Goal: Navigation & Orientation: Find specific page/section

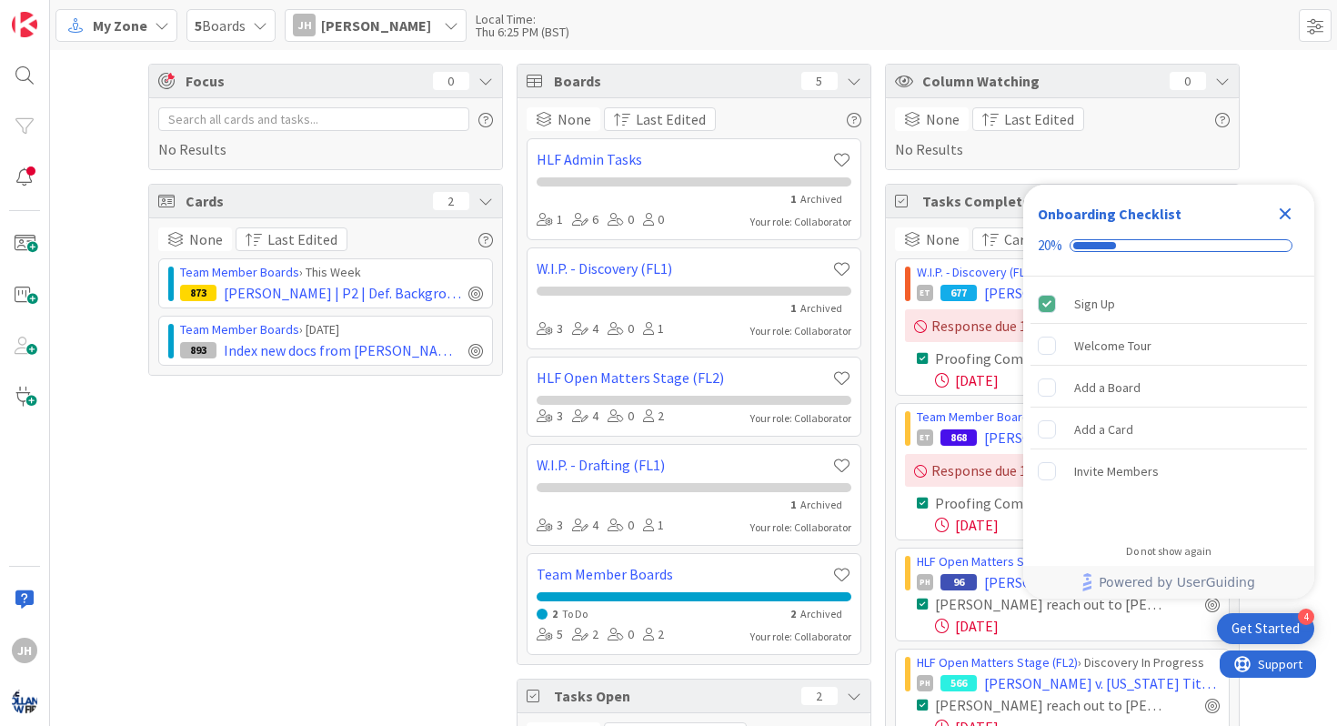
click at [1290, 208] on icon "Close Checklist" at bounding box center [1286, 214] width 12 height 12
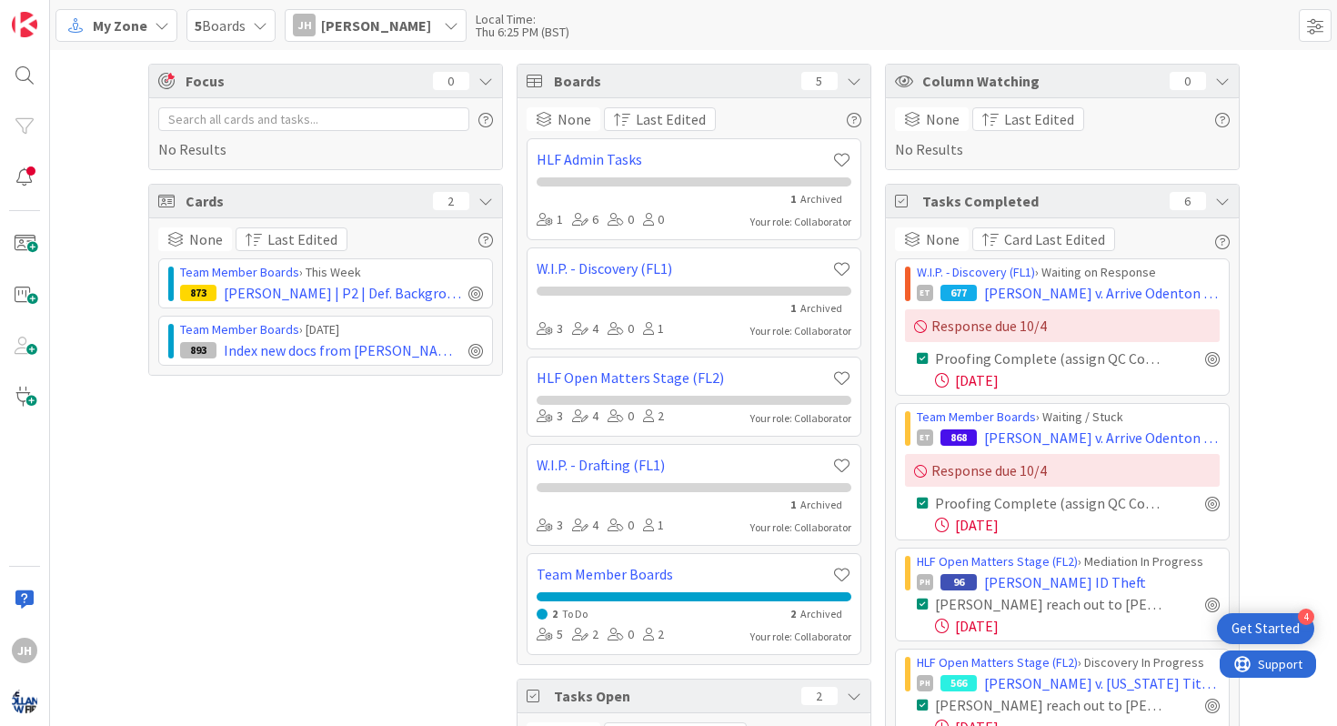
click at [203, 9] on div "5 Boards" at bounding box center [230, 25] width 89 height 33
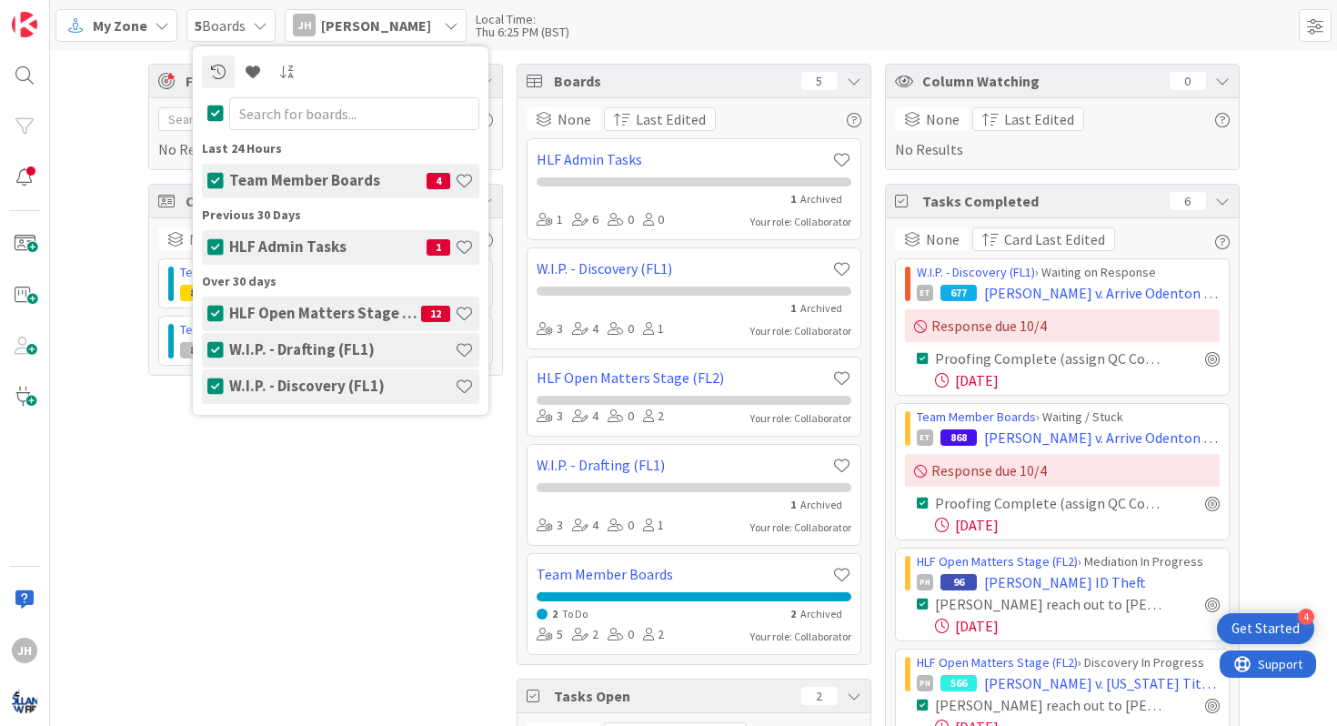
click at [203, 9] on div "5 Boards" at bounding box center [230, 25] width 89 height 33
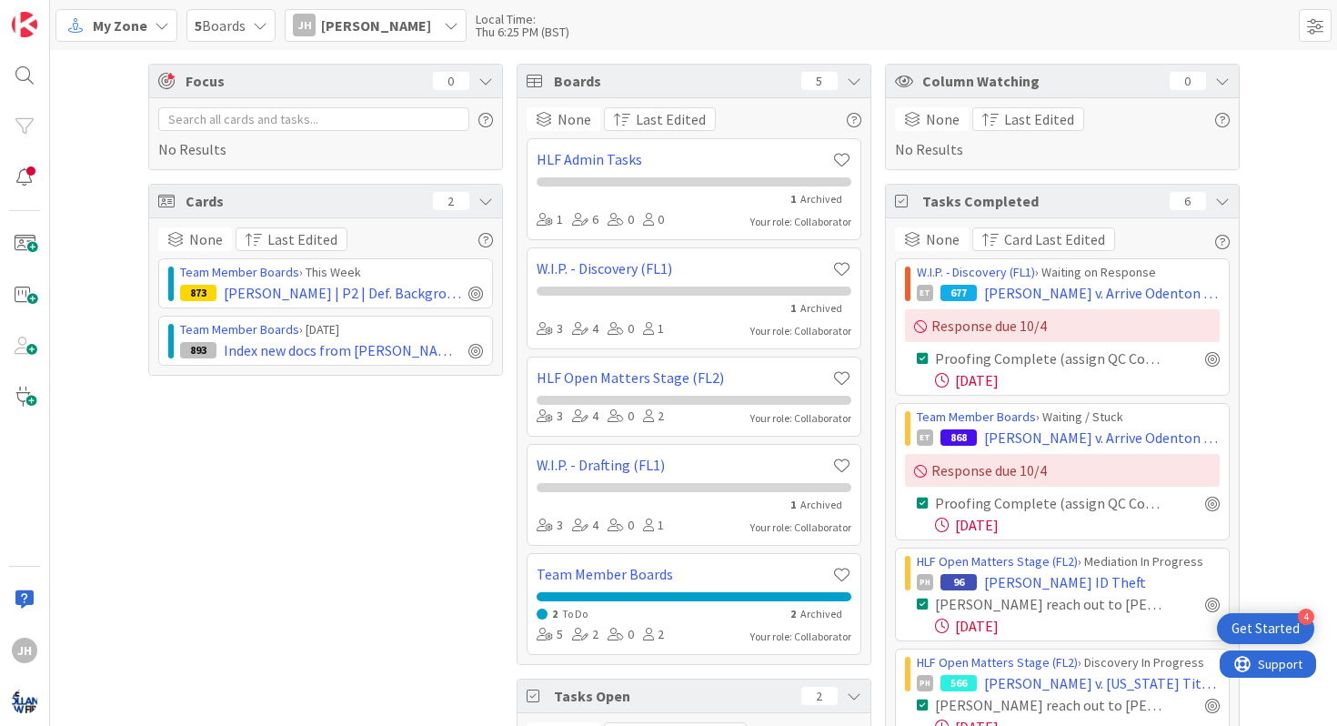
click at [131, 17] on span "My Zone" at bounding box center [120, 26] width 55 height 22
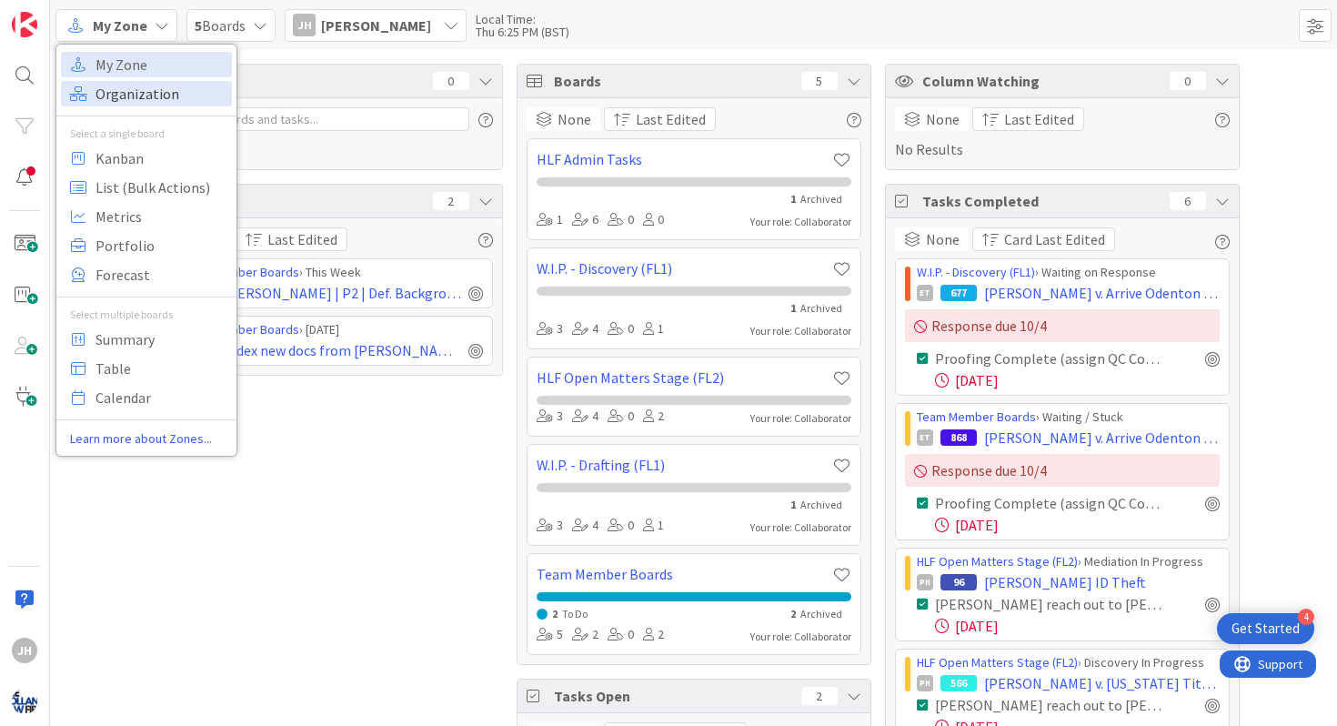
click at [131, 85] on span "Organization" at bounding box center [160, 93] width 131 height 27
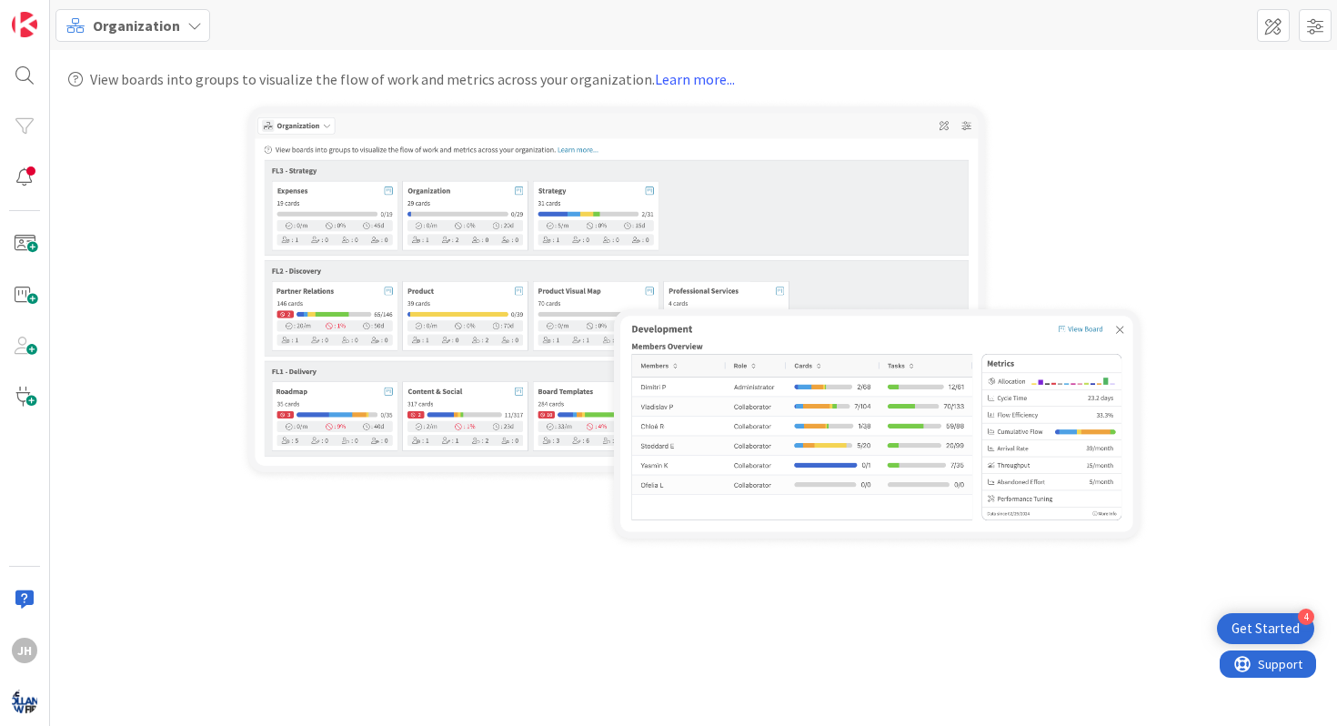
click at [126, 35] on div "Organization" at bounding box center [132, 25] width 155 height 33
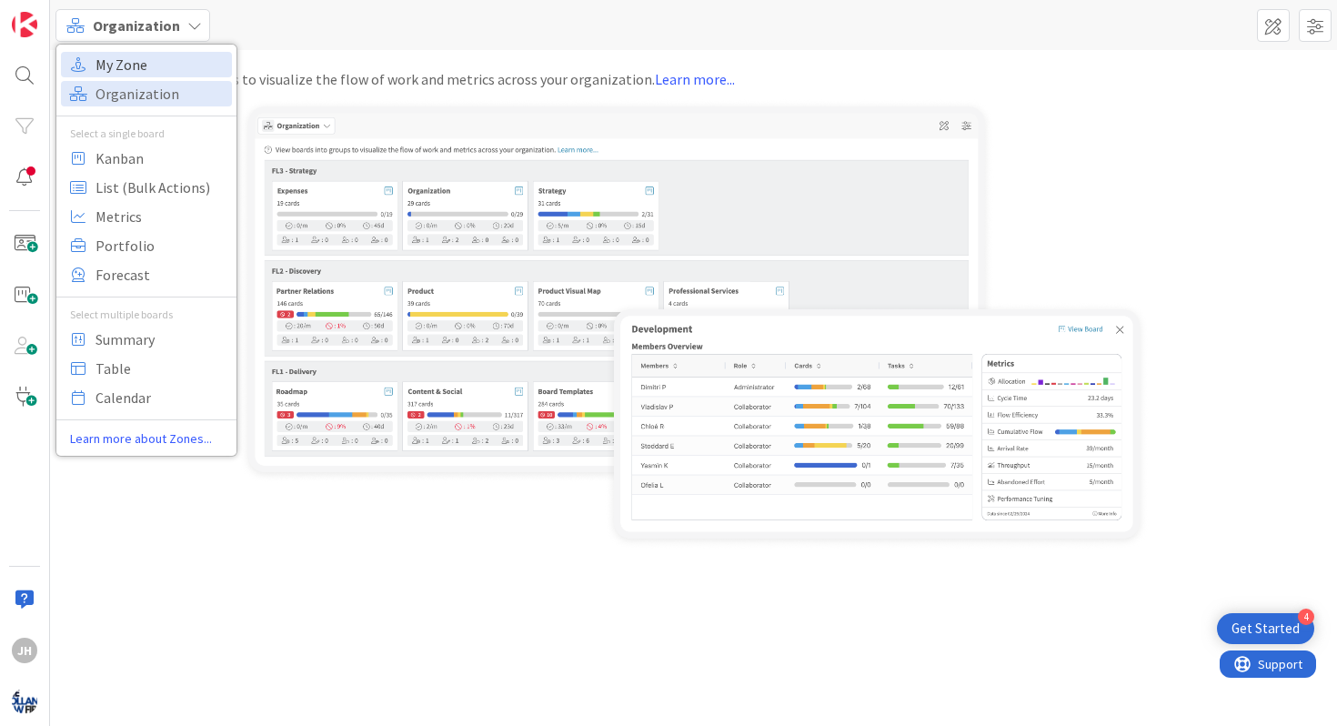
click at [124, 55] on span "My Zone" at bounding box center [160, 64] width 131 height 27
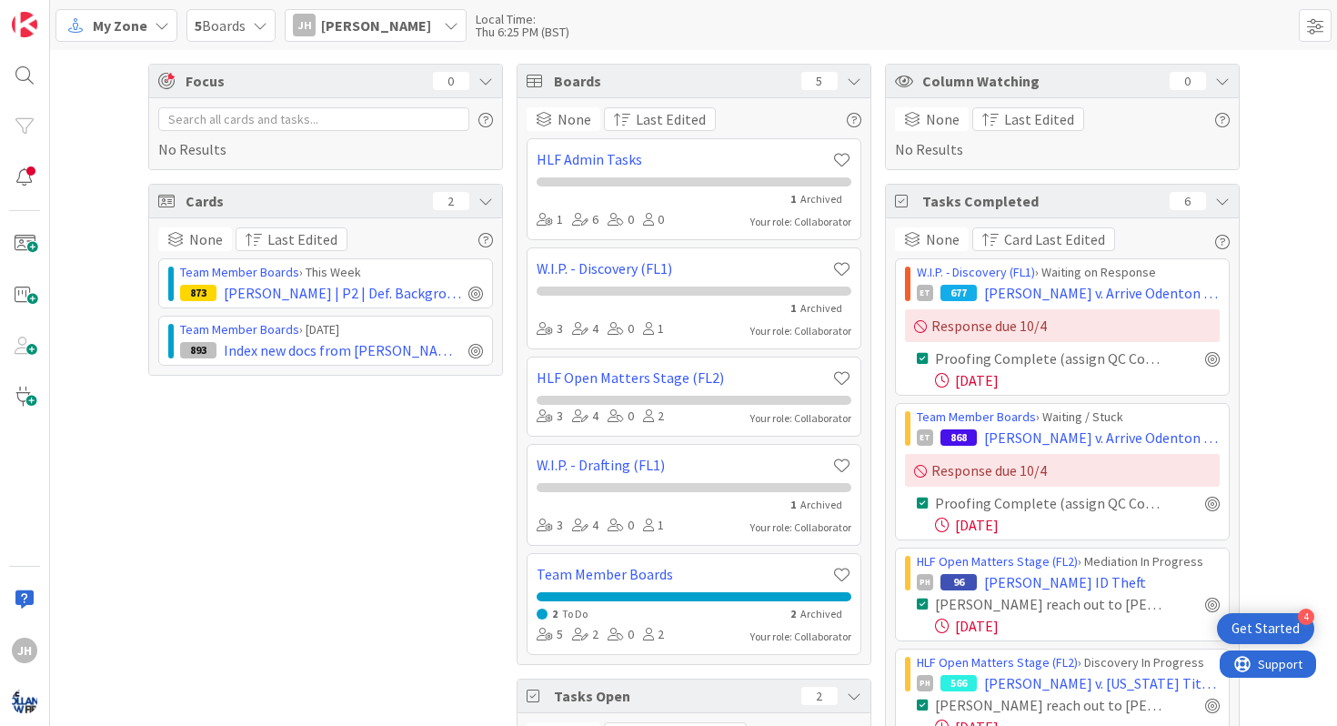
click at [337, 28] on span "[PERSON_NAME]" at bounding box center [376, 26] width 110 height 22
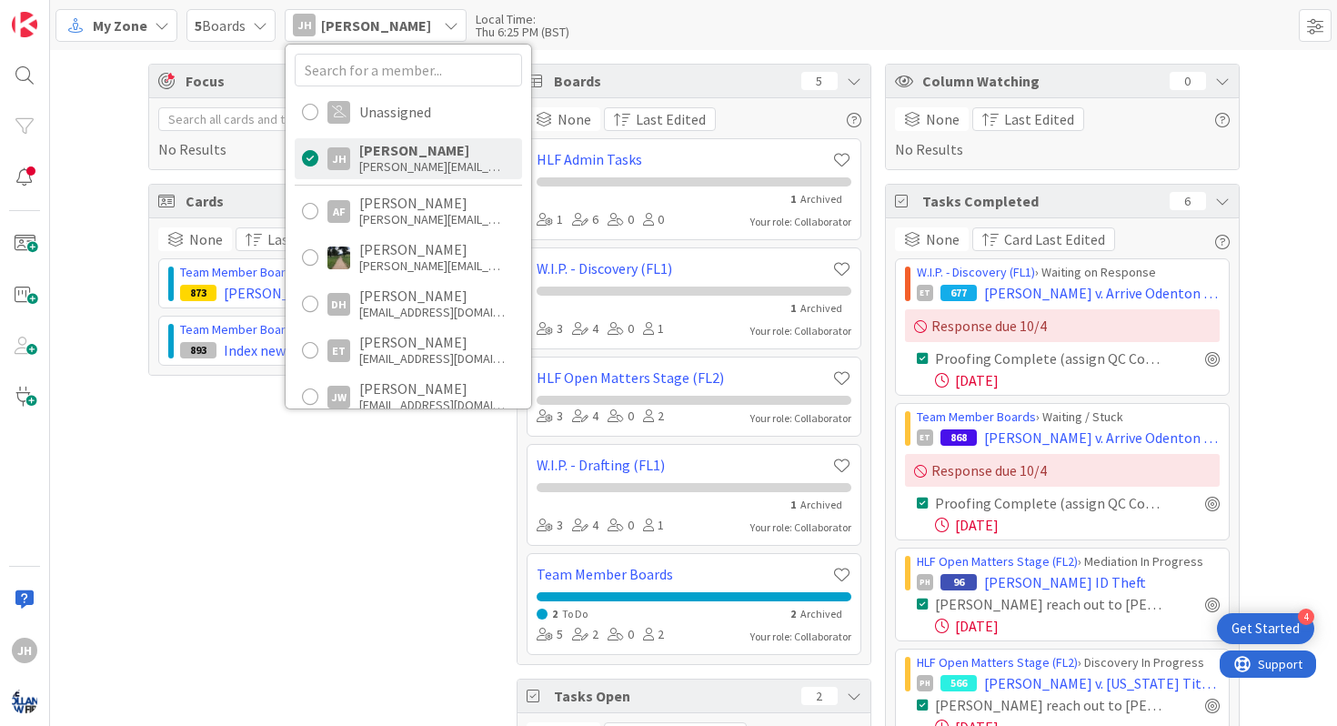
click at [368, 30] on span "[PERSON_NAME]" at bounding box center [376, 26] width 110 height 22
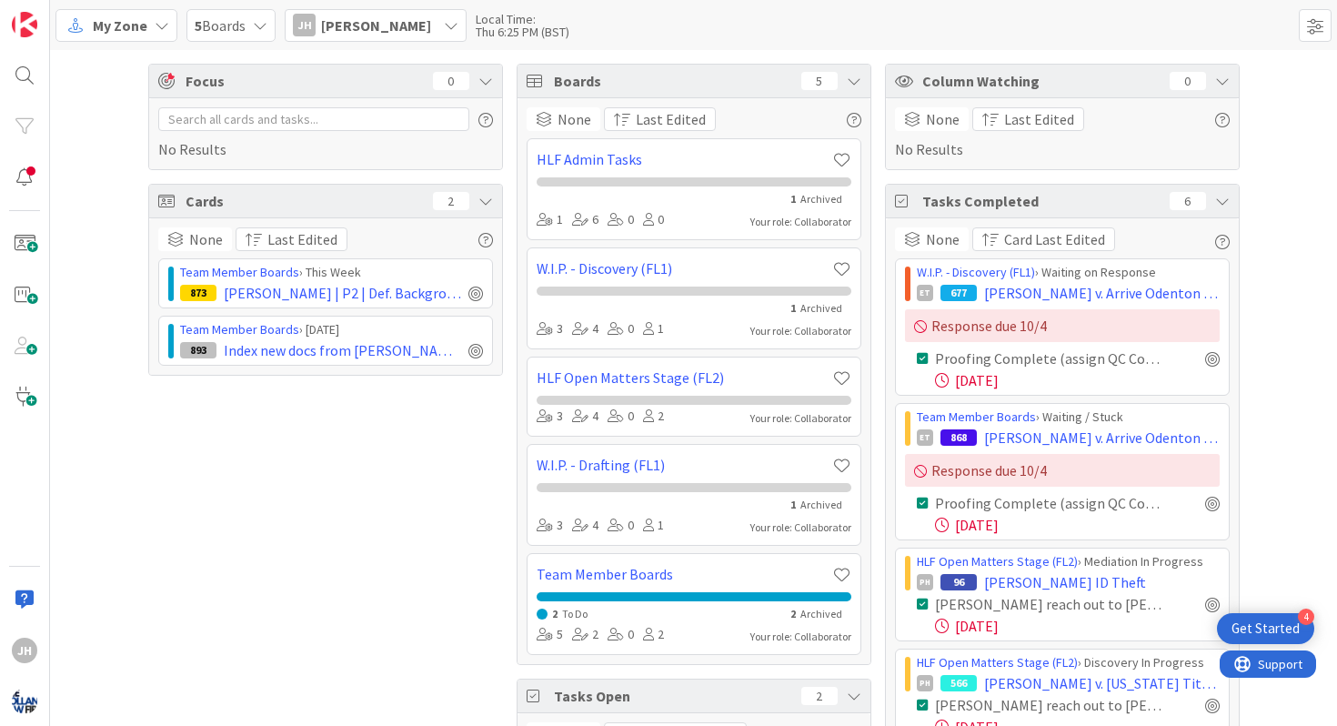
click at [398, 203] on span "Cards" at bounding box center [305, 201] width 238 height 22
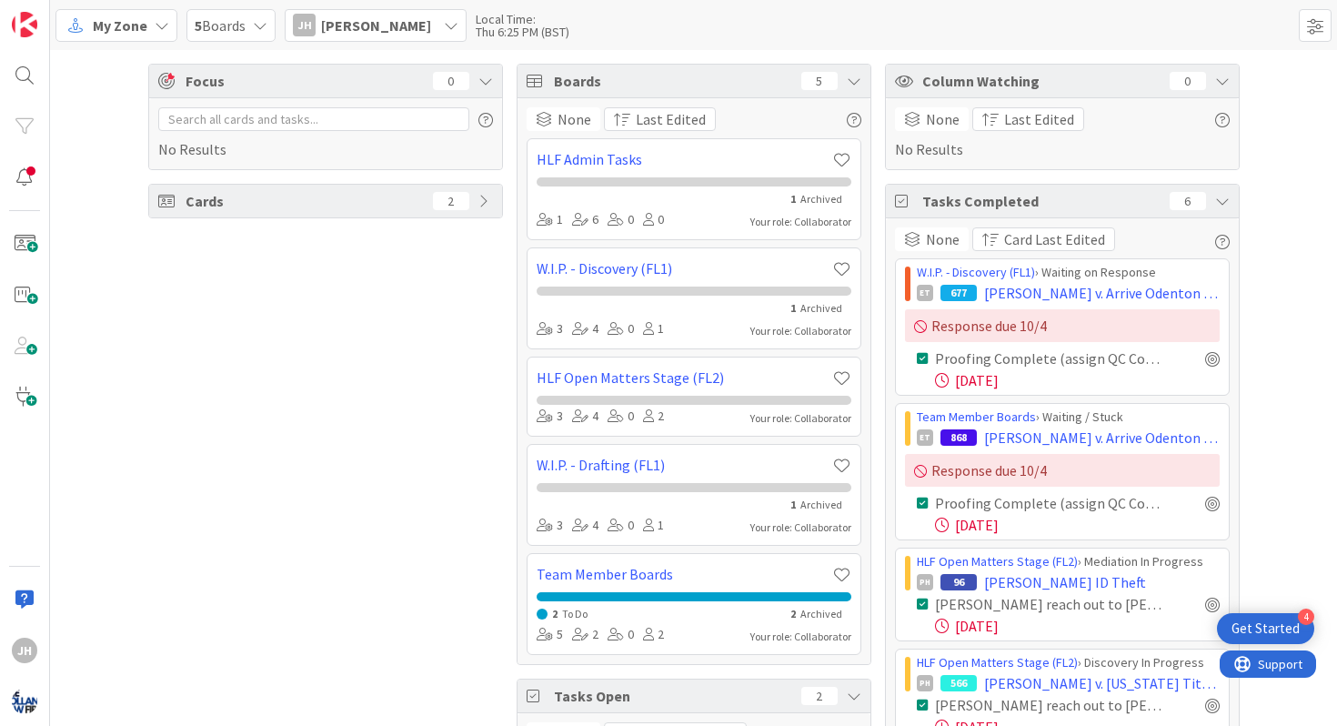
click at [398, 203] on span "Cards" at bounding box center [305, 201] width 238 height 22
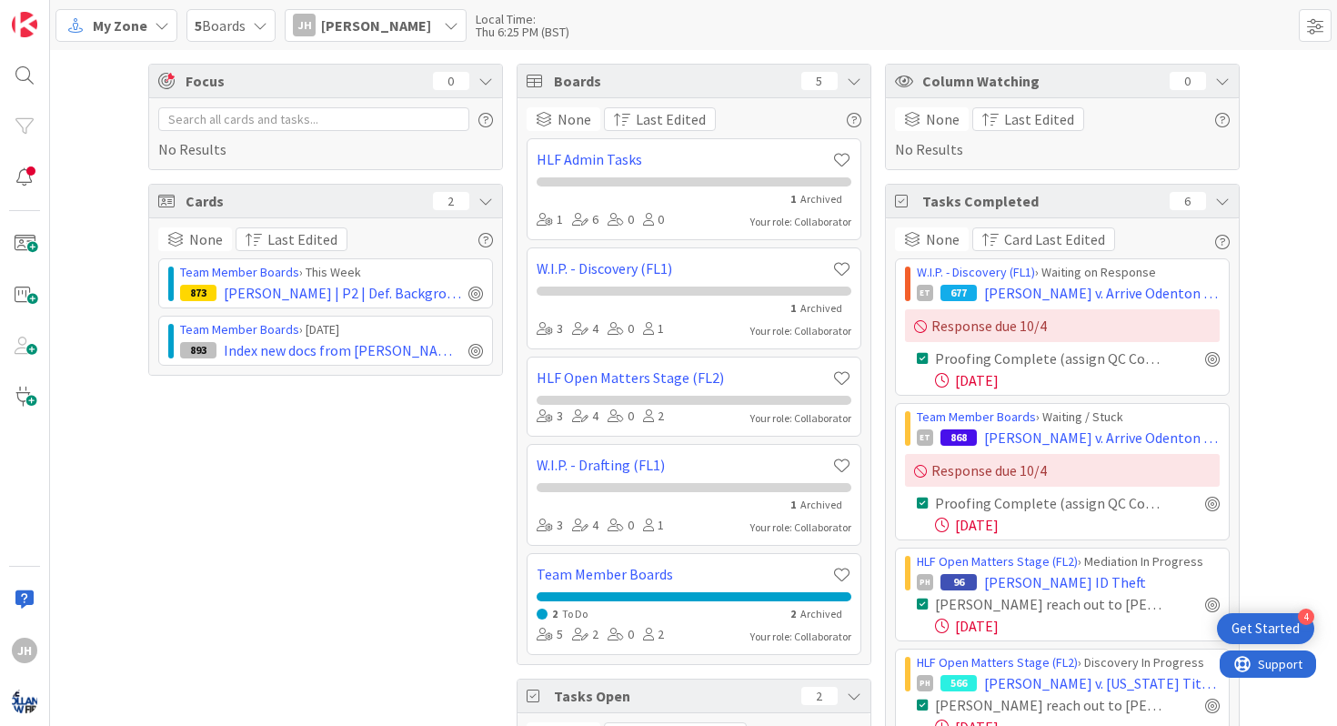
click at [428, 24] on div "[PERSON_NAME]" at bounding box center [376, 25] width 182 height 33
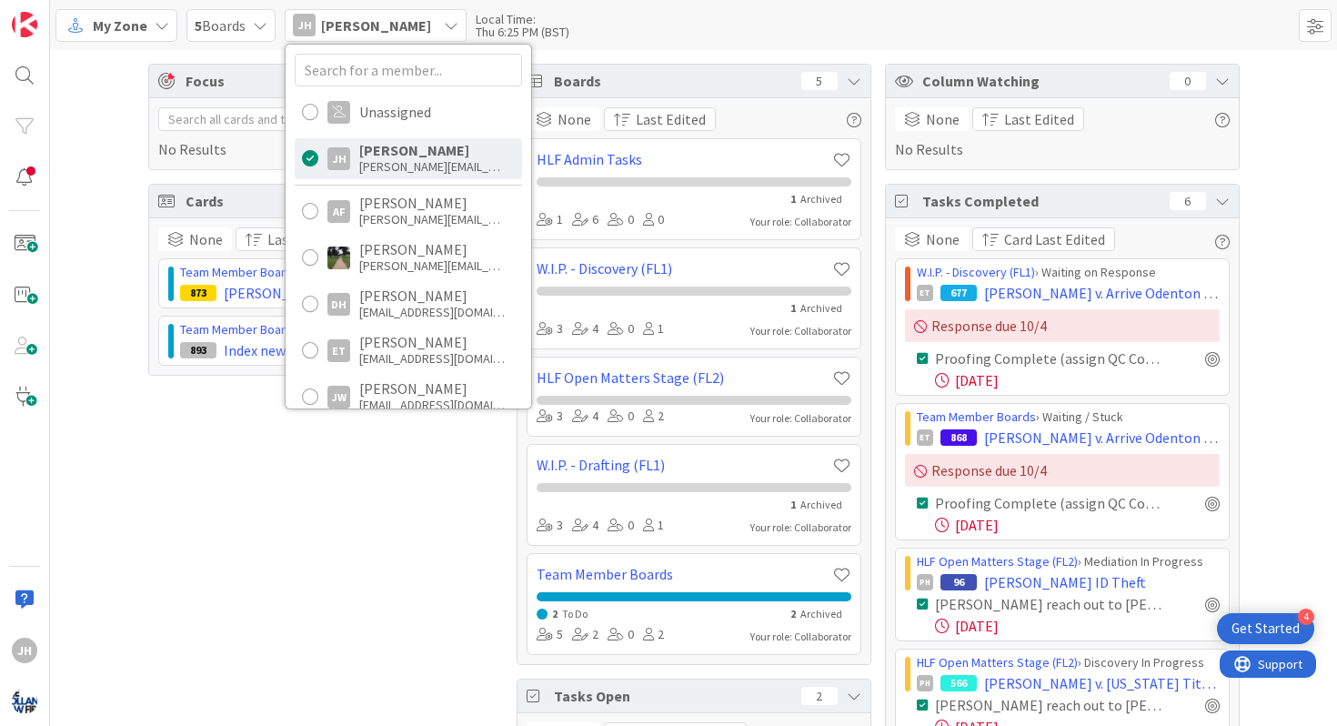
click at [83, 366] on div "Focus 0 No Results Cards 2 None Last Edited Team Member Boards › This Week 873 …" at bounding box center [693, 510] width 1287 height 921
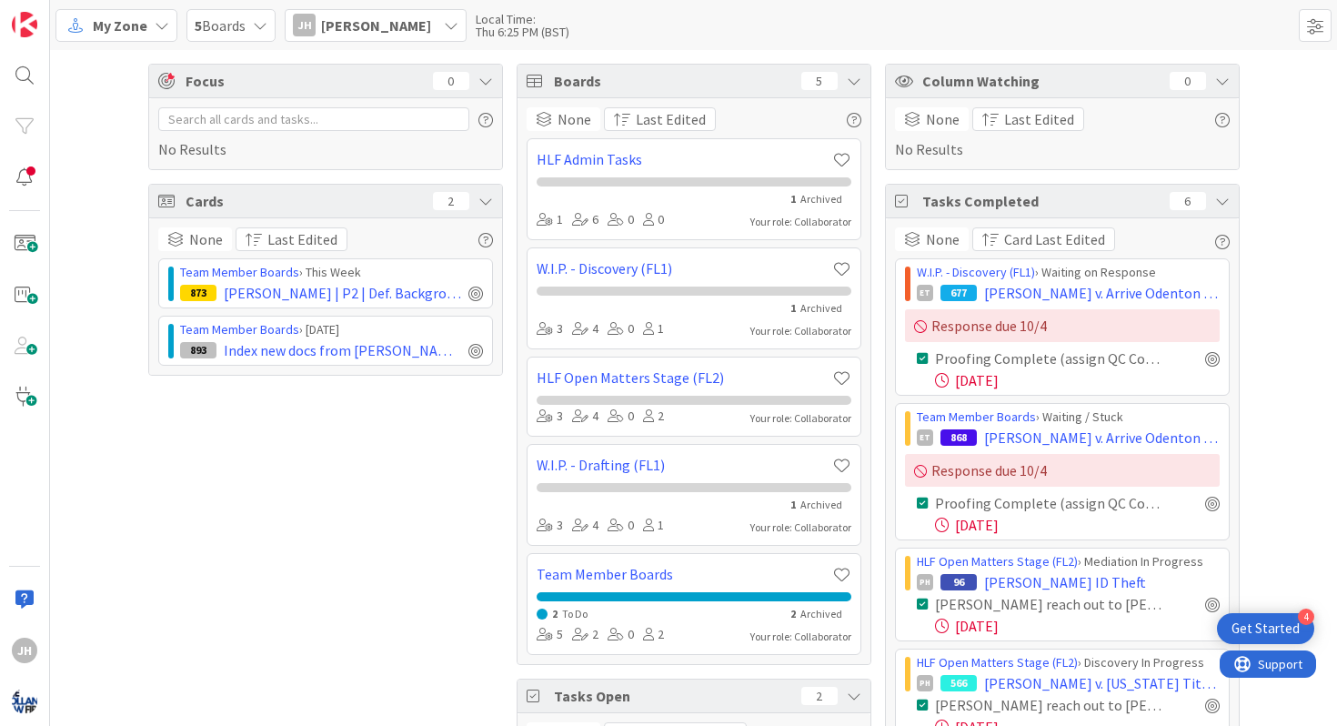
click at [238, 23] on span "5 Boards" at bounding box center [220, 26] width 51 height 22
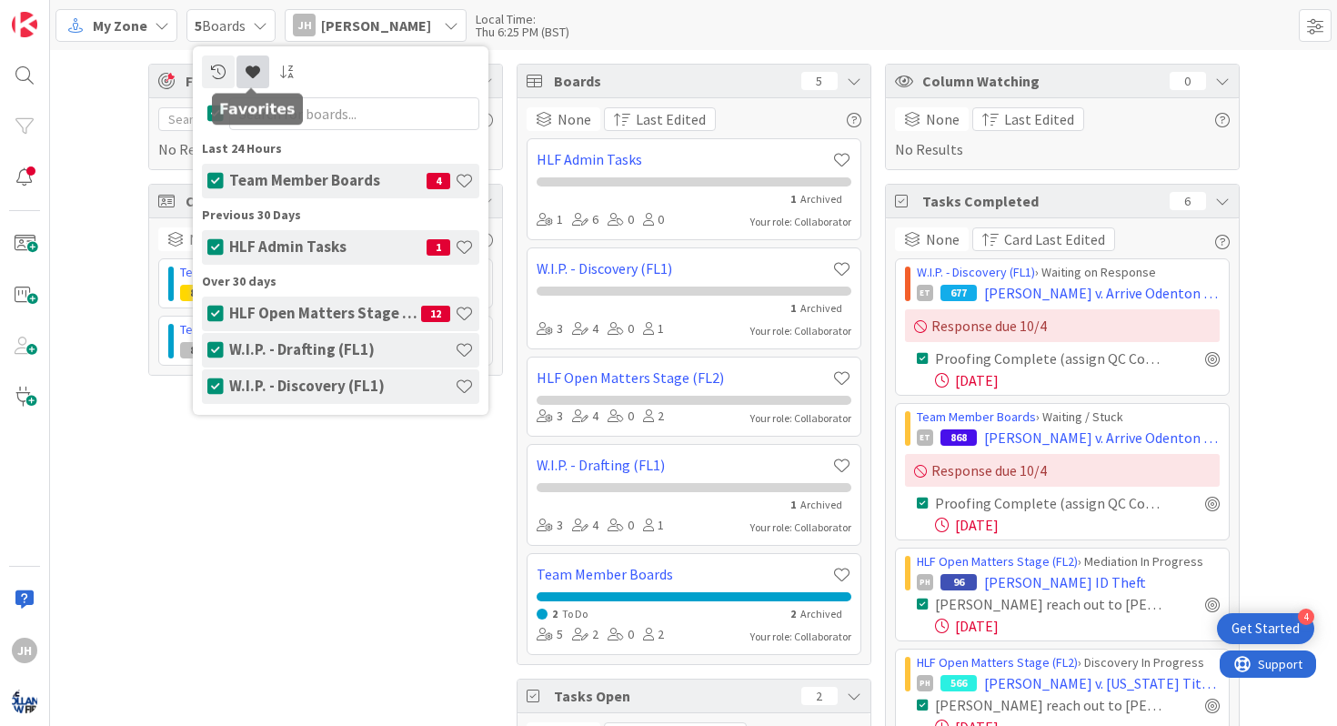
click at [250, 60] on link at bounding box center [252, 71] width 33 height 33
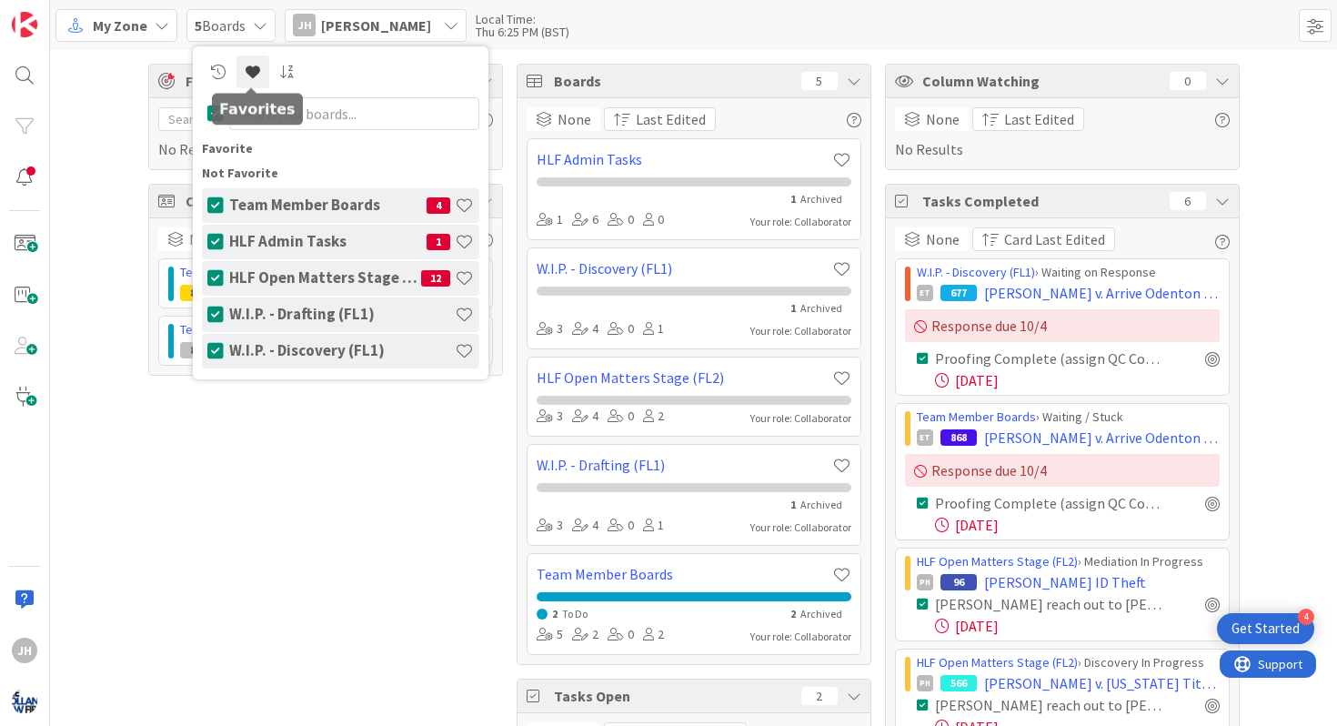
click at [249, 62] on link at bounding box center [252, 71] width 33 height 33
click at [221, 73] on icon at bounding box center [218, 72] width 15 height 15
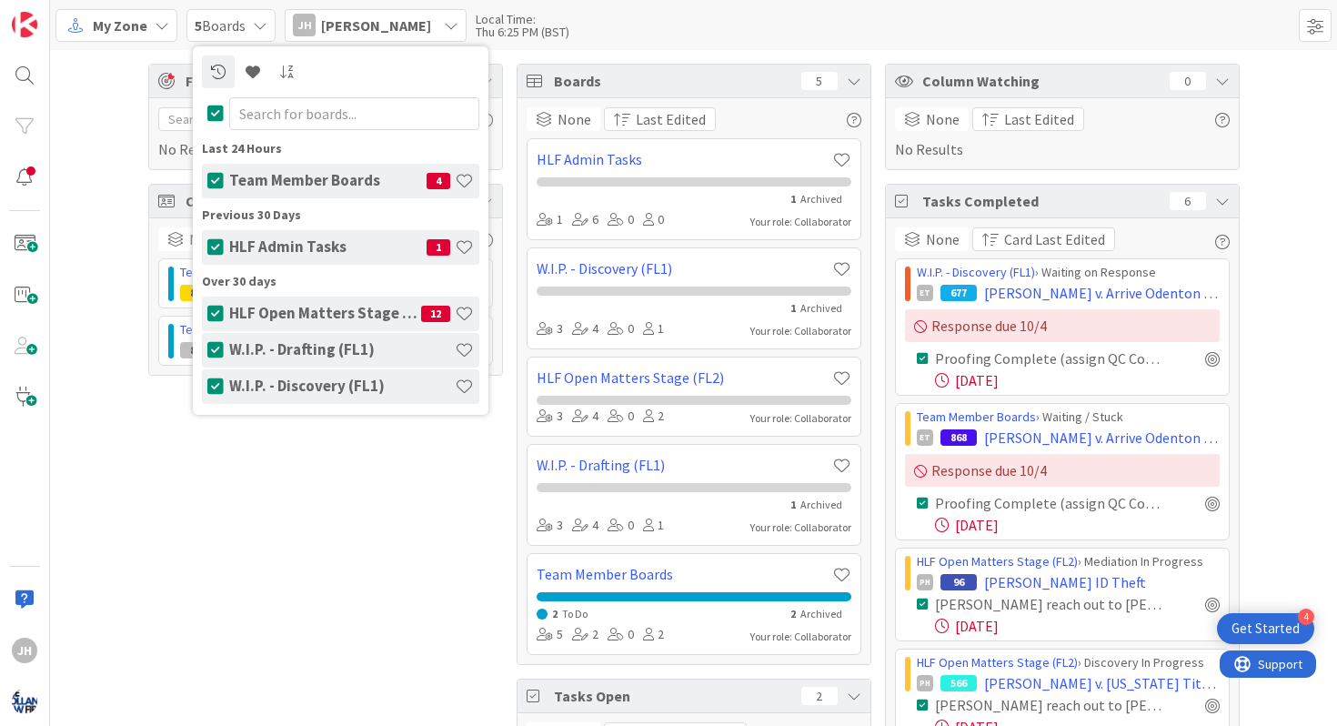
click at [341, 635] on div "Focus 0 No Results Cards 2 None Last Edited Team Member Boards › This Week 873 …" at bounding box center [325, 511] width 355 height 894
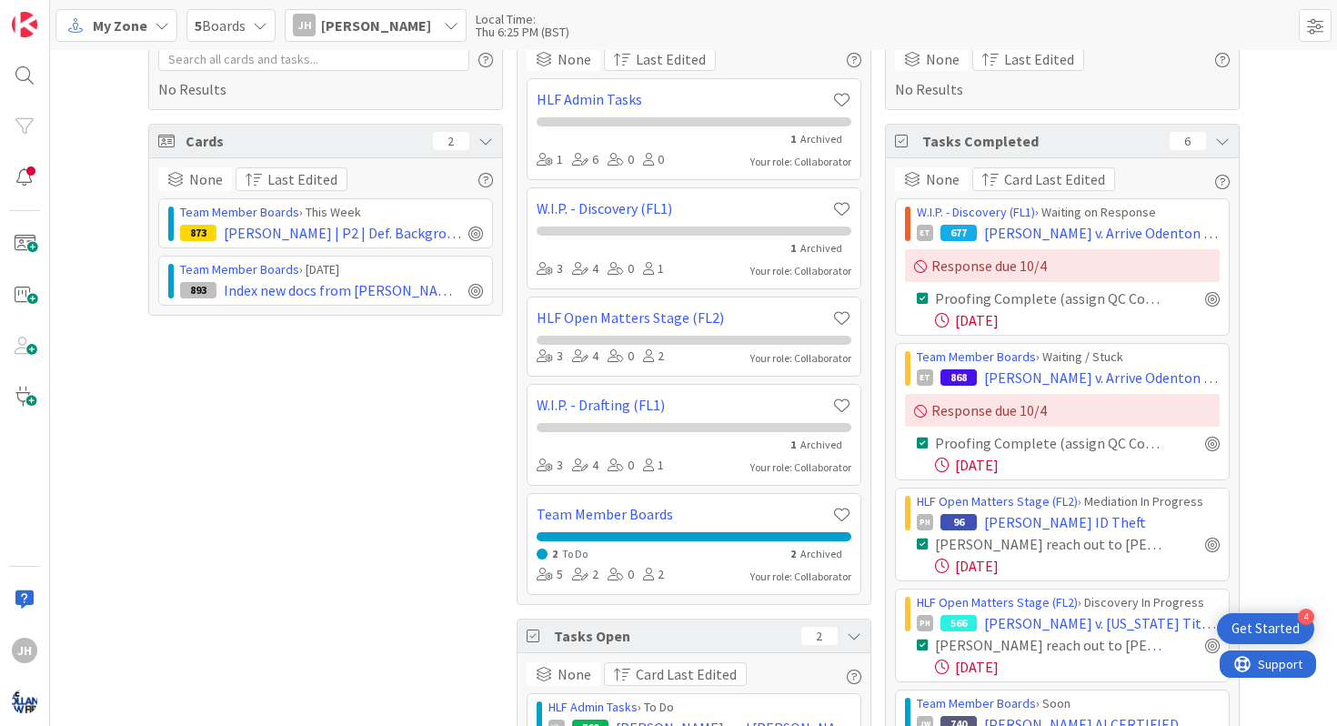
scroll to position [68, 0]
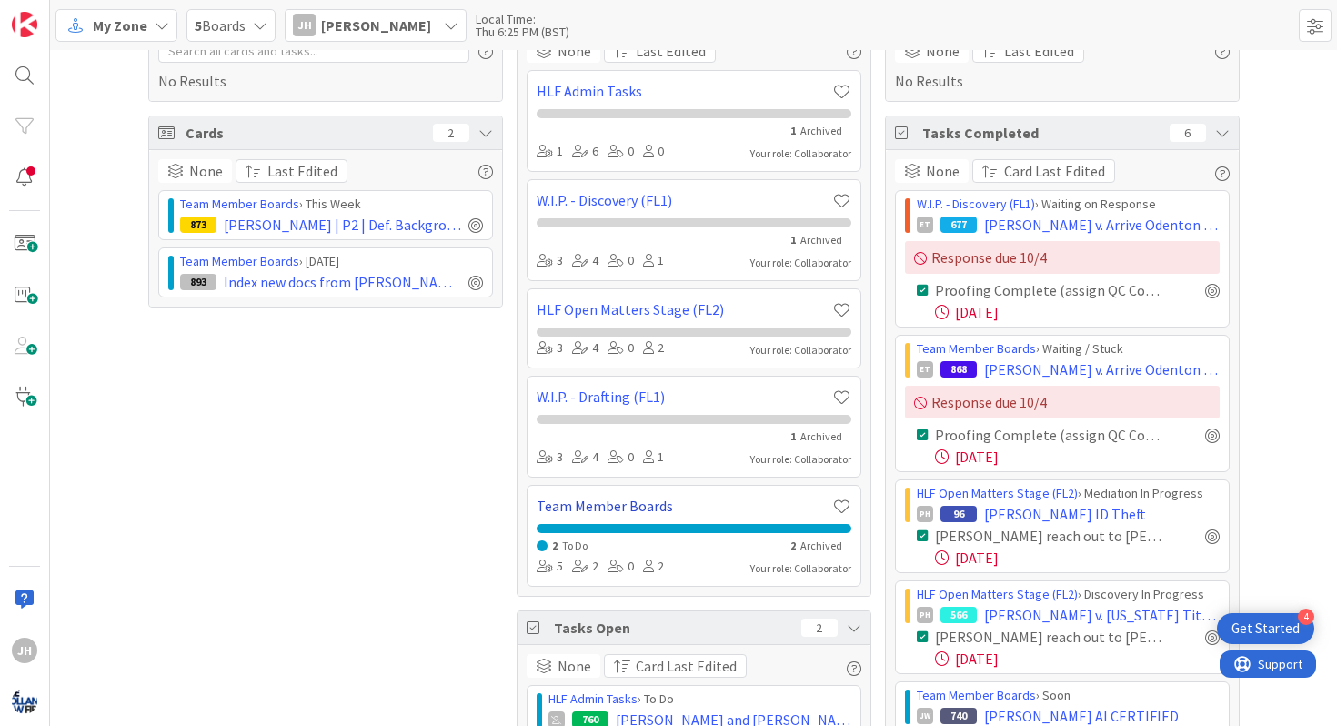
click at [774, 501] on link "Team Member Boards" at bounding box center [685, 506] width 296 height 22
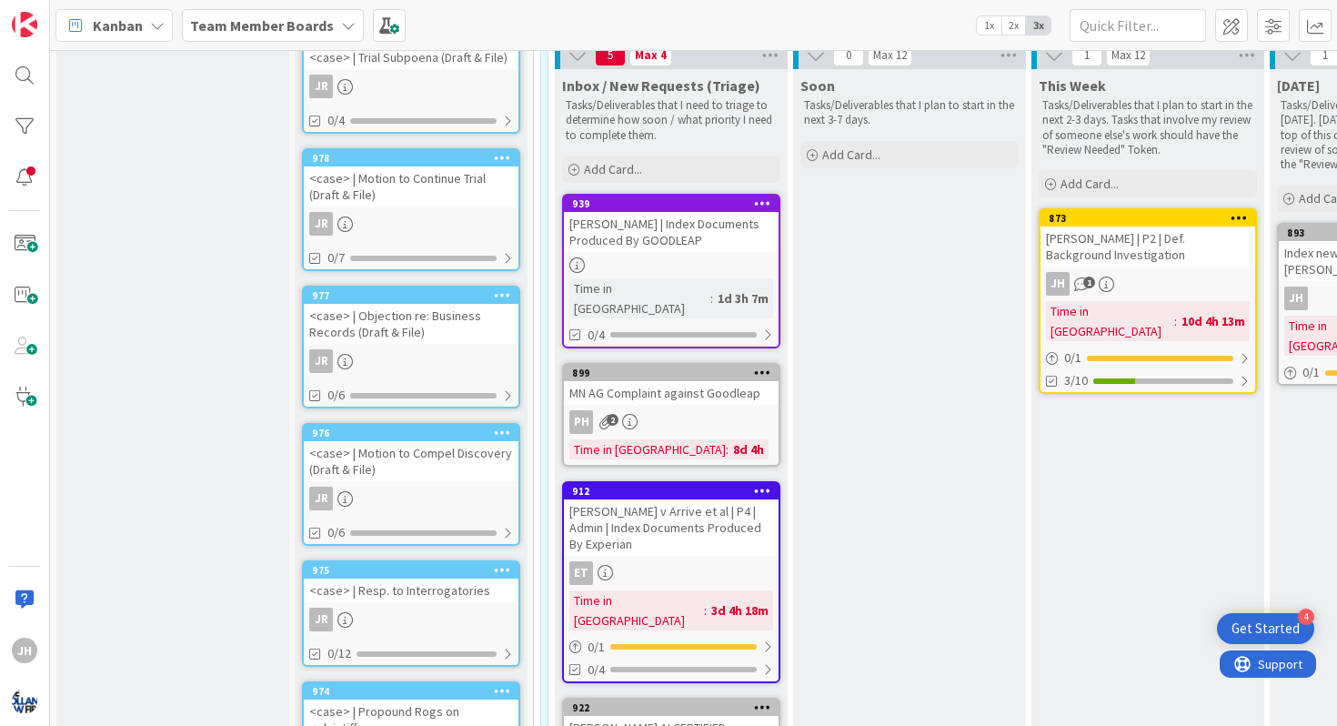
scroll to position [266, 0]
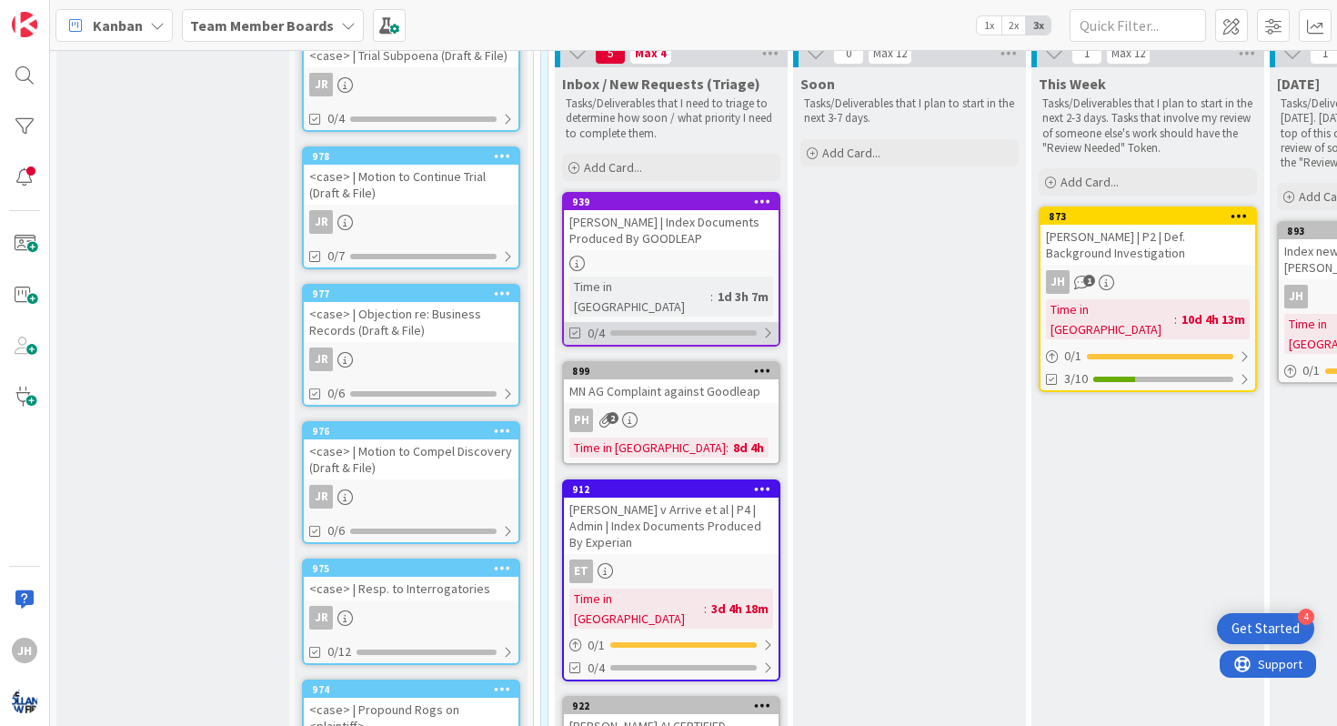
click at [768, 326] on div at bounding box center [767, 333] width 11 height 15
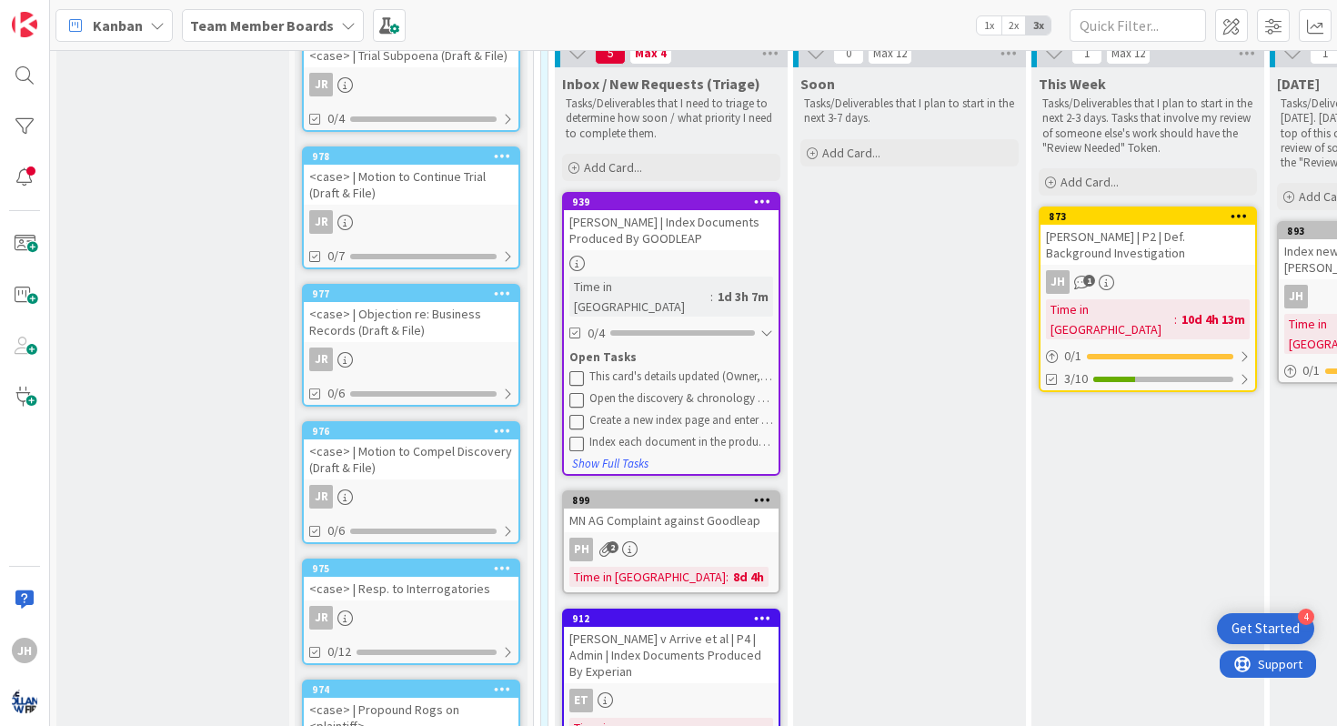
click at [577, 370] on icon at bounding box center [576, 377] width 15 height 15
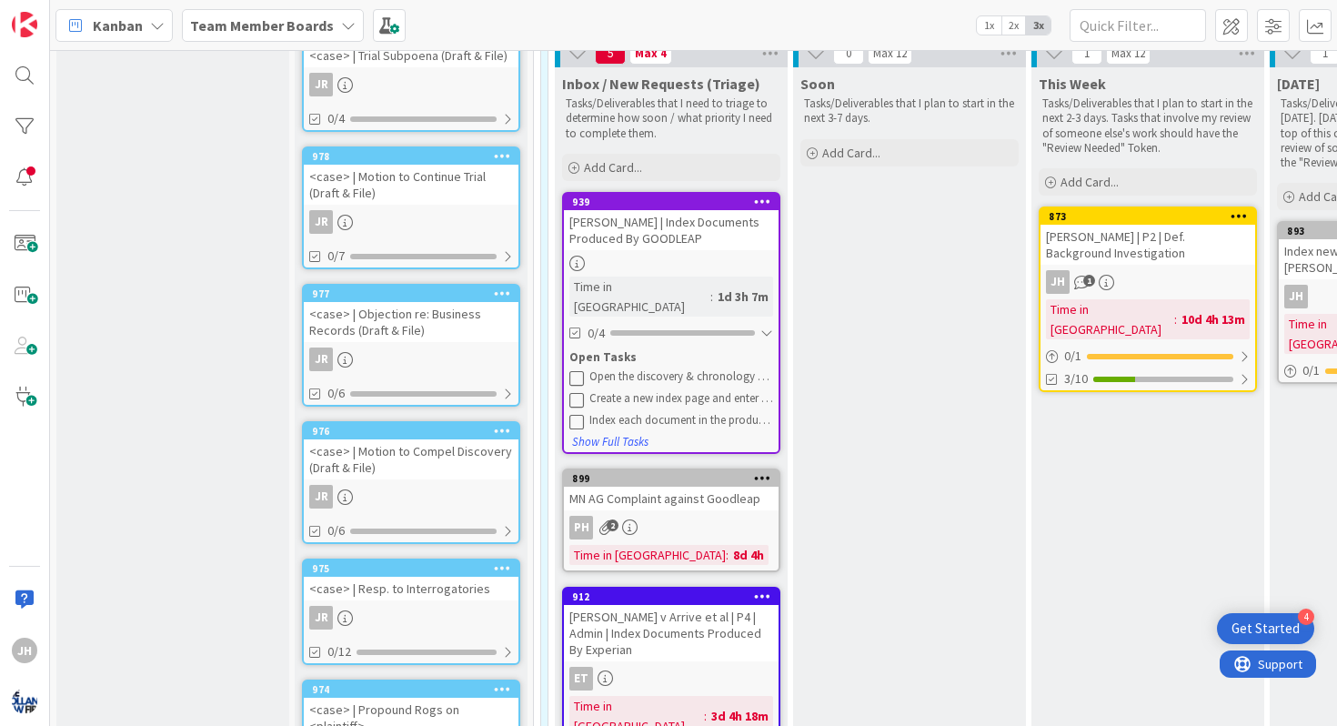
click at [577, 370] on icon at bounding box center [576, 377] width 15 height 15
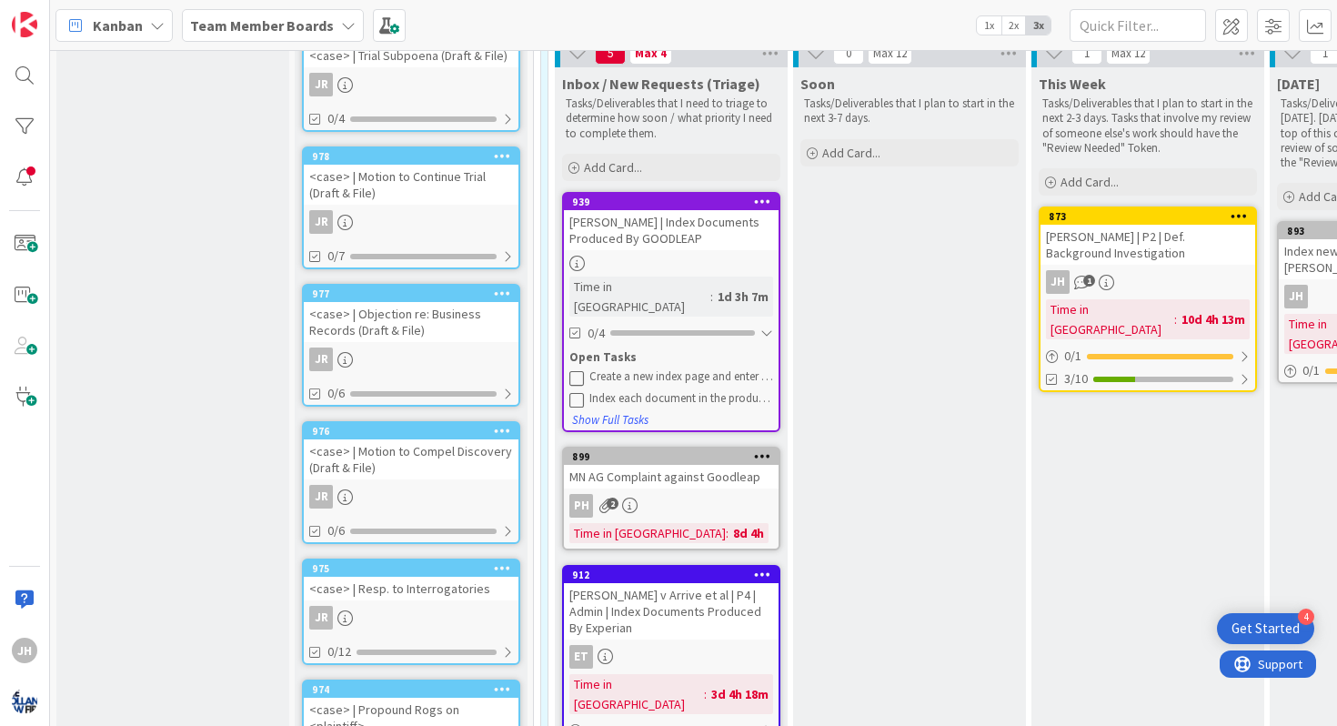
click at [577, 370] on icon at bounding box center [576, 377] width 15 height 15
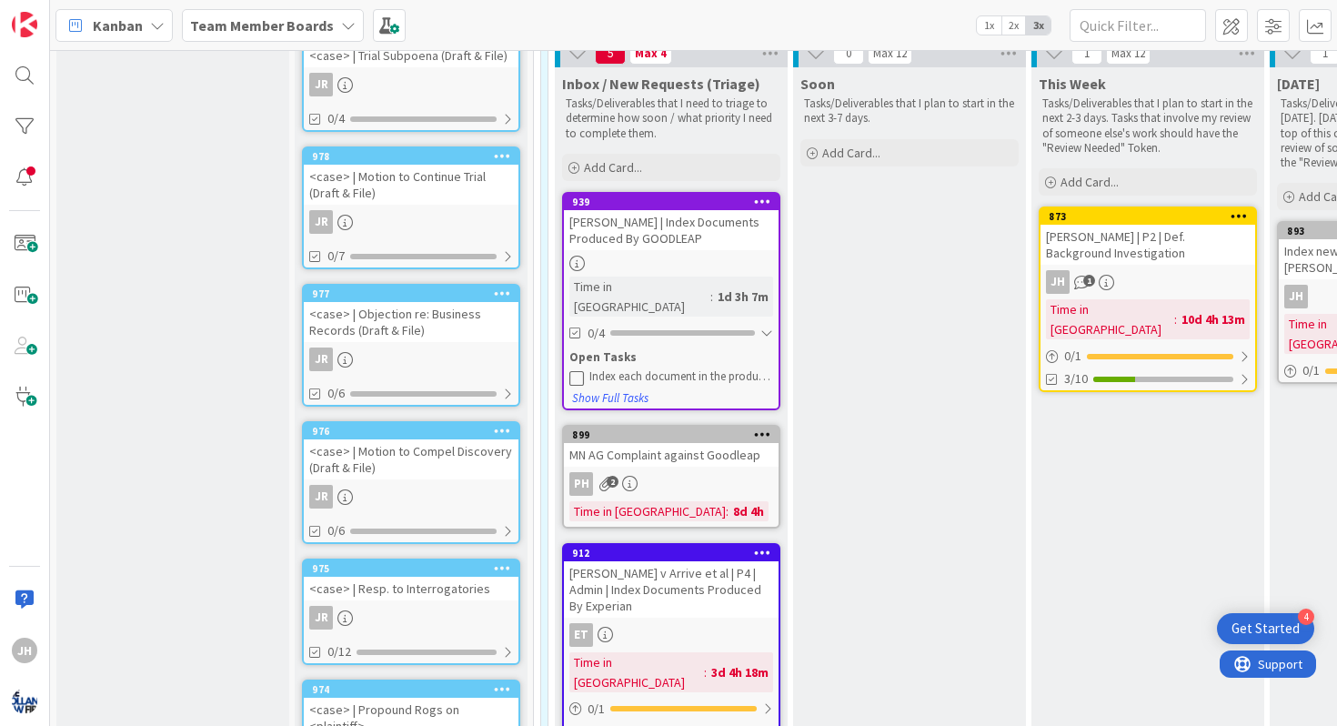
click at [577, 370] on icon at bounding box center [576, 377] width 15 height 15
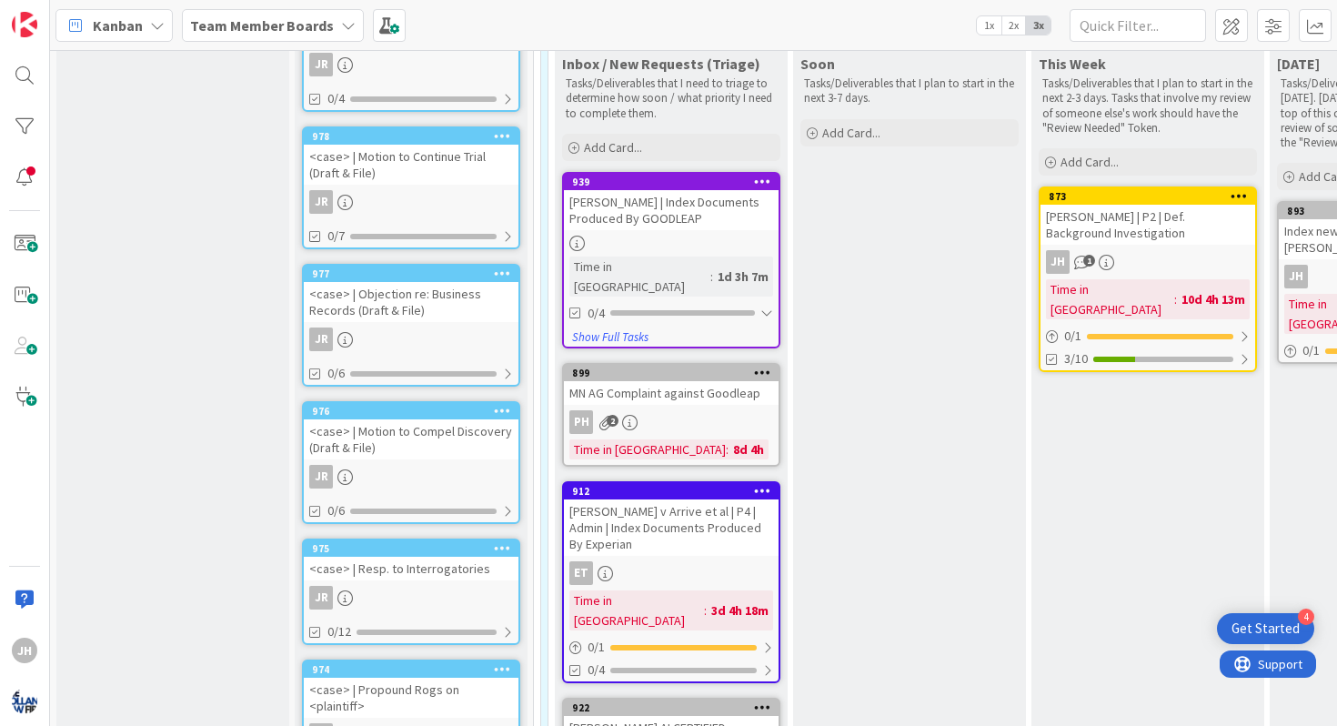
scroll to position [288, 0]
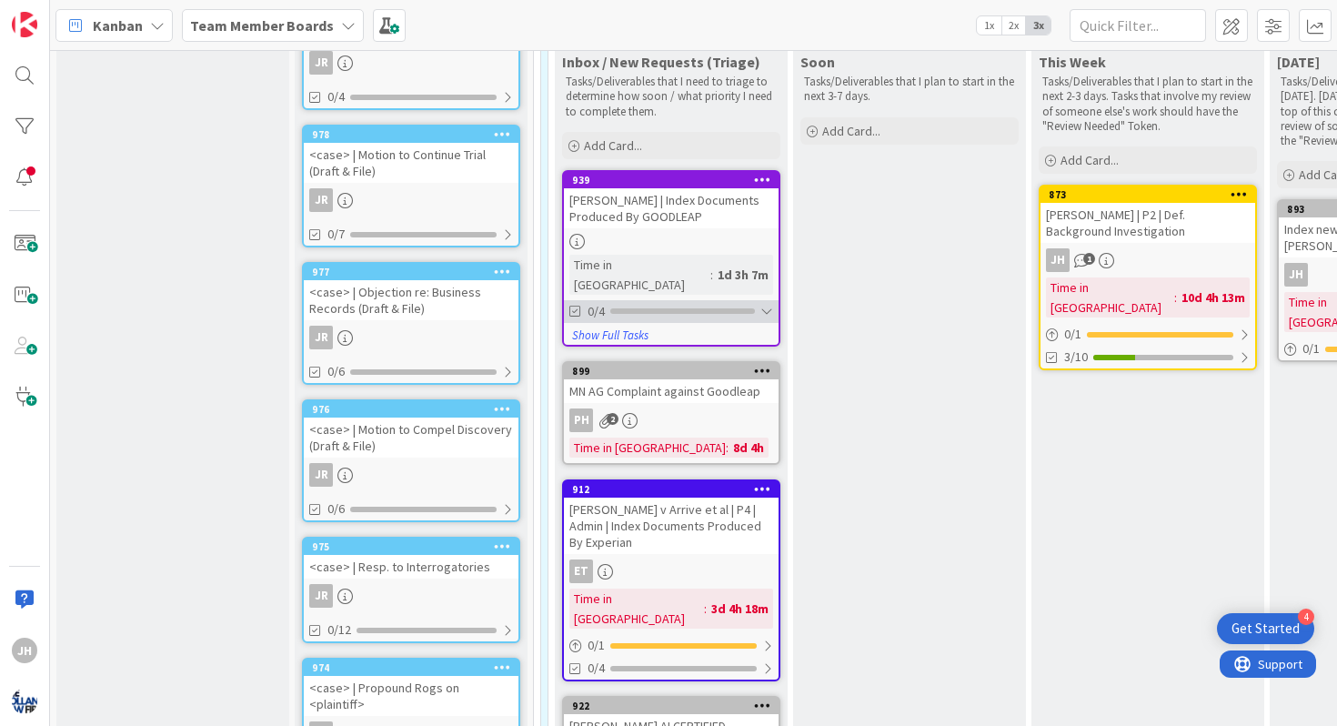
click at [756, 300] on div "0/4" at bounding box center [671, 311] width 215 height 23
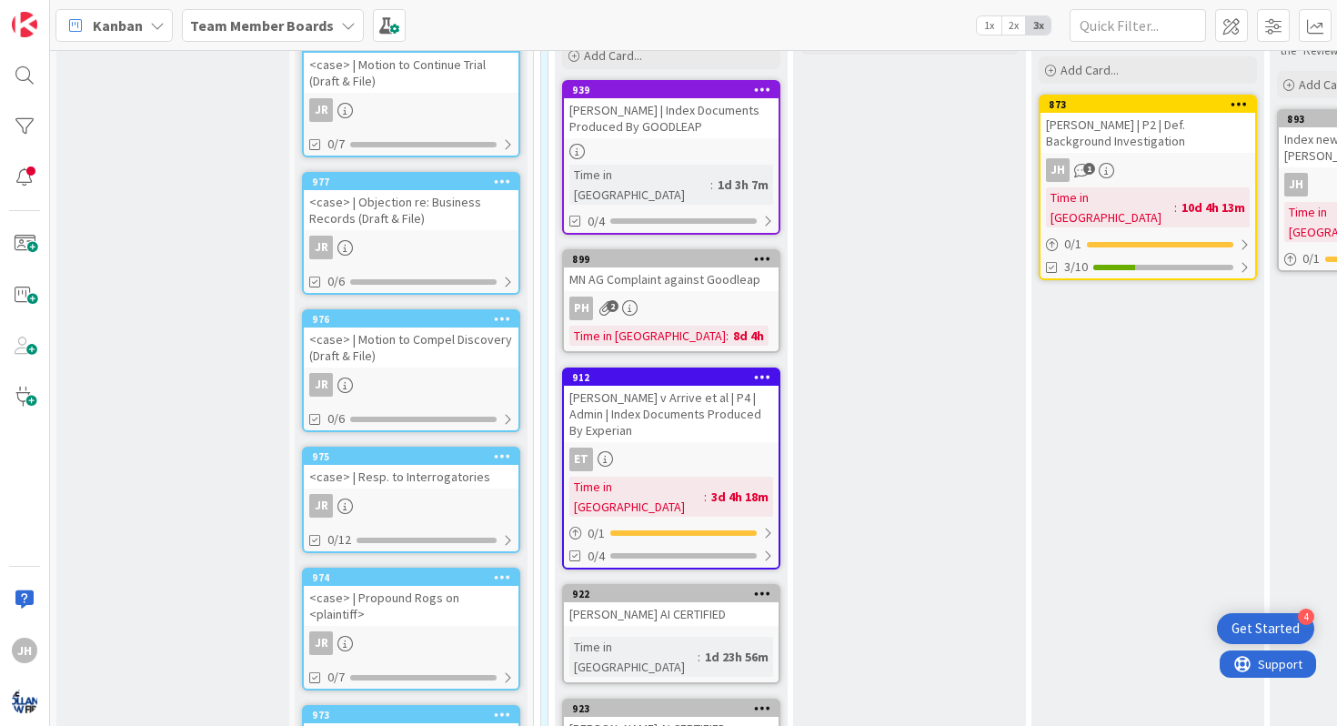
scroll to position [381, 0]
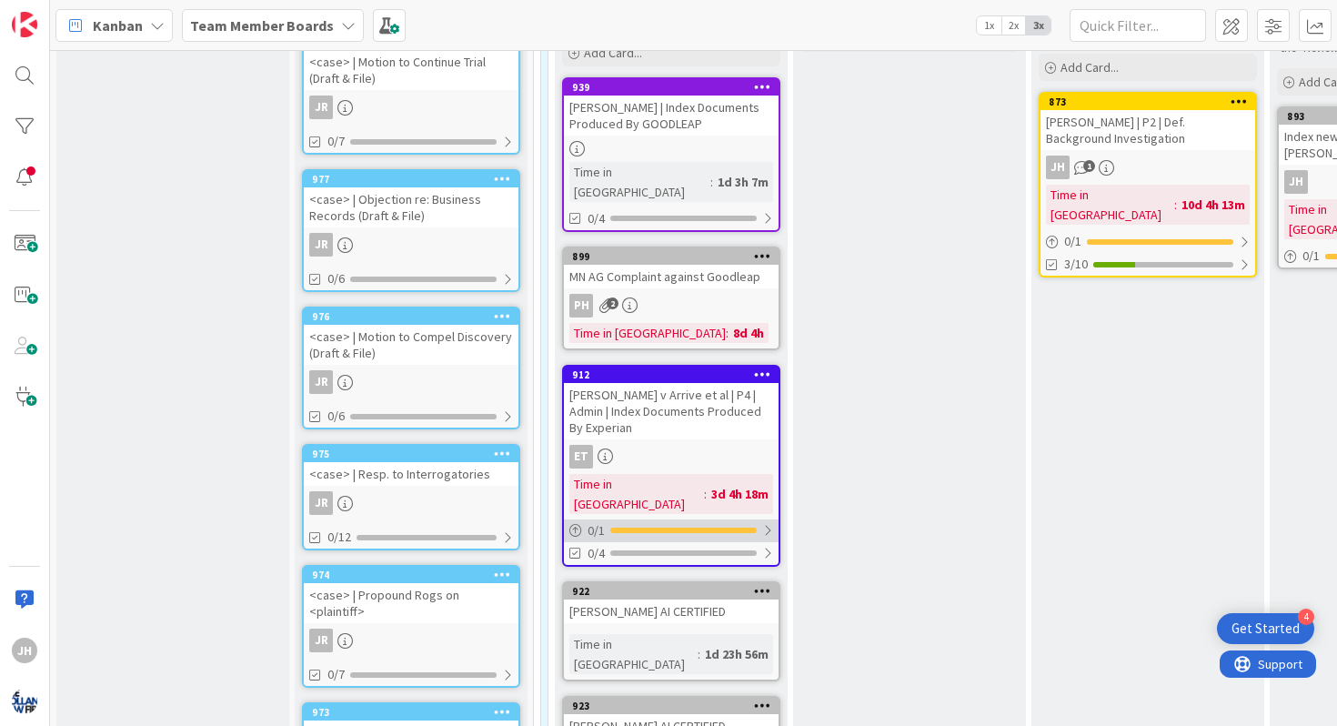
click at [765, 523] on div at bounding box center [767, 530] width 11 height 15
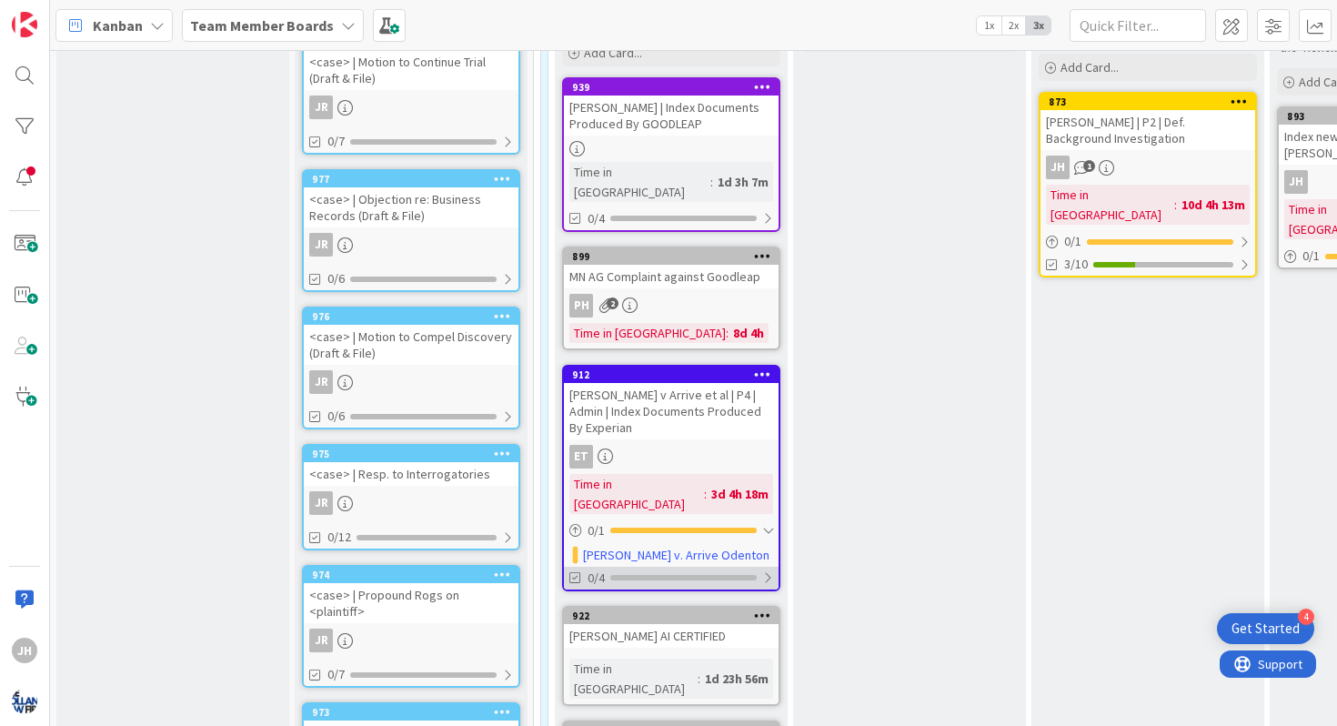
click at [738, 567] on div "0/4" at bounding box center [671, 578] width 215 height 23
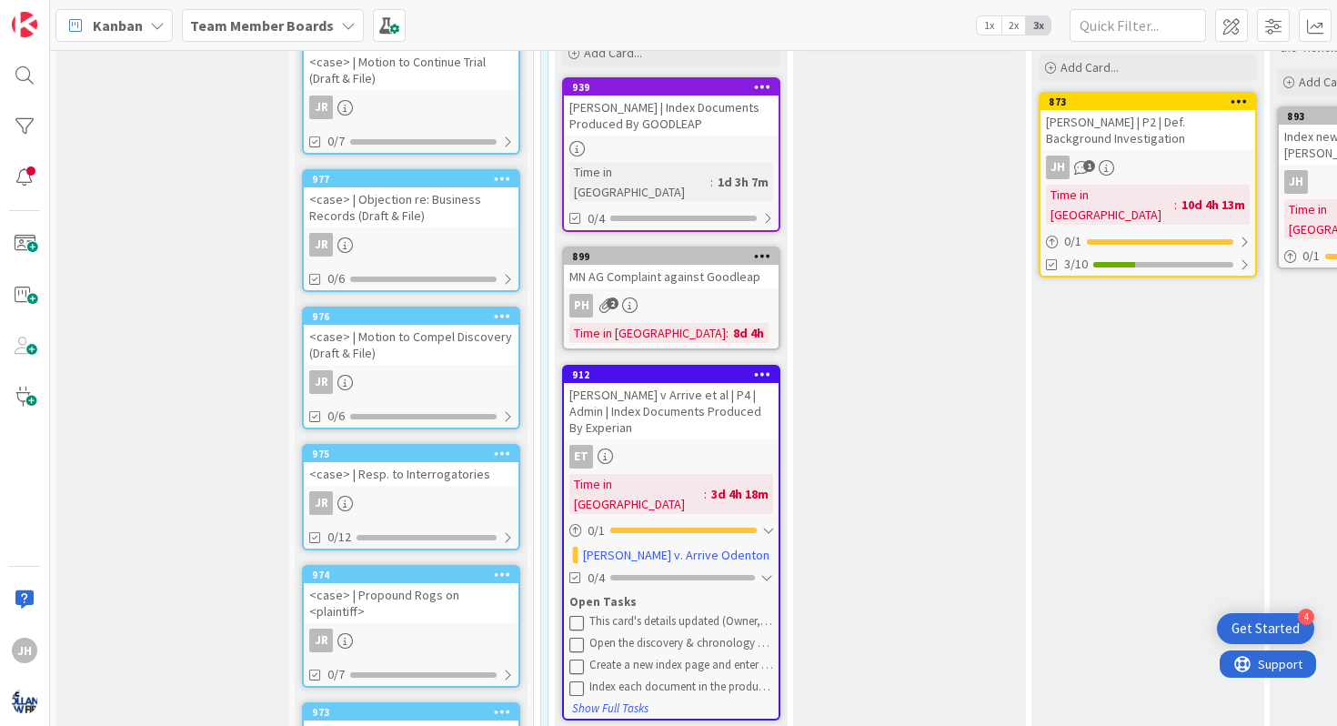
scroll to position [445, 0]
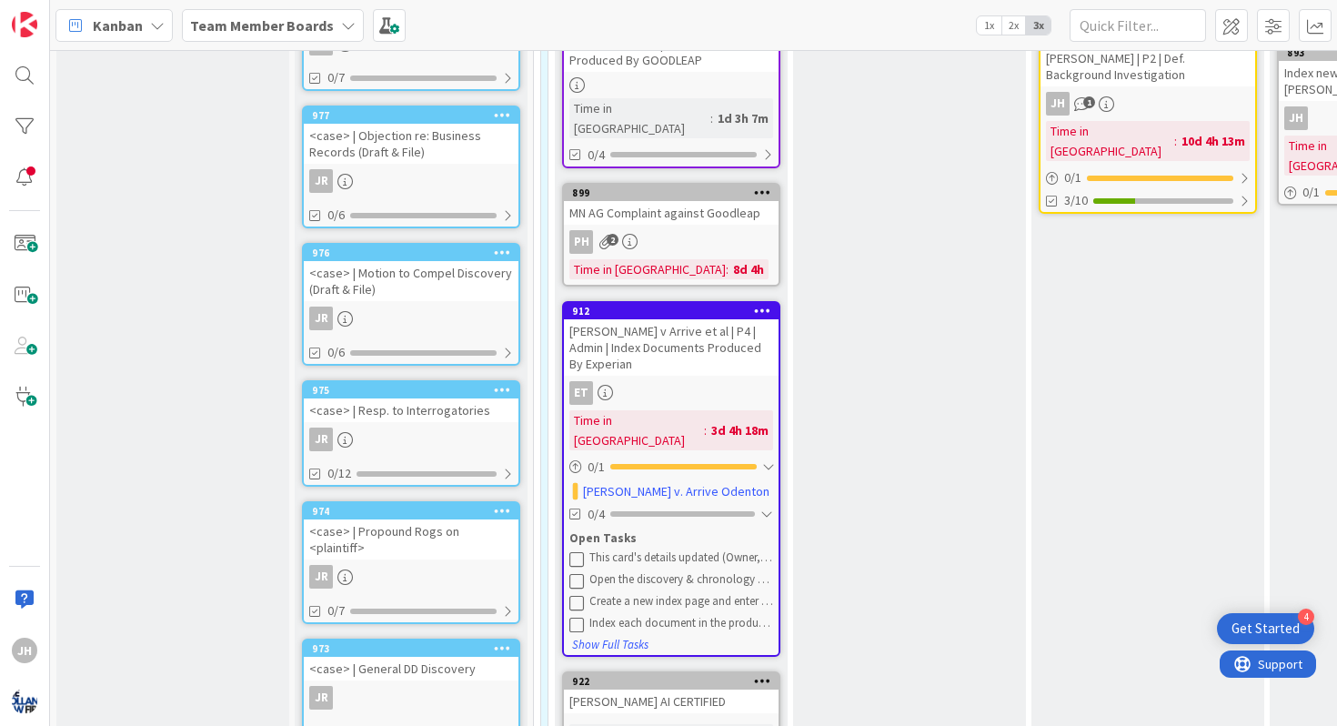
click at [579, 573] on icon at bounding box center [576, 580] width 15 height 15
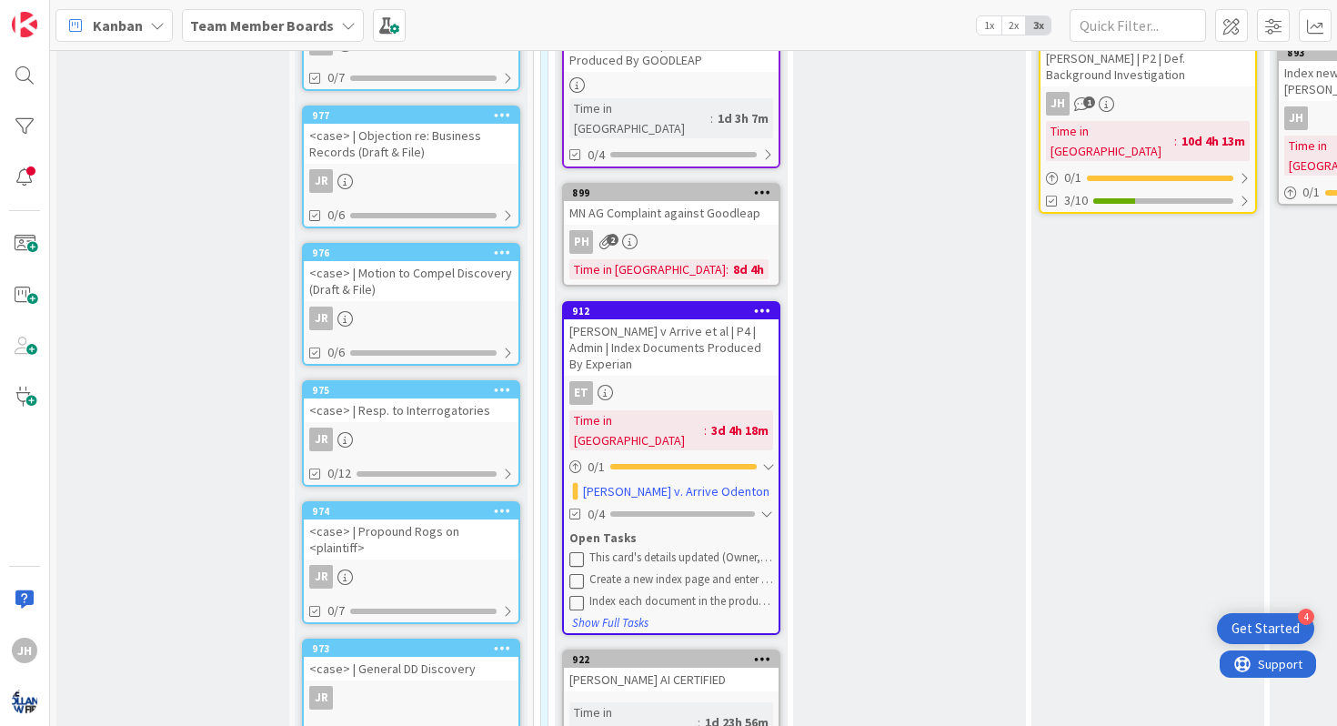
click at [579, 573] on icon at bounding box center [576, 580] width 15 height 15
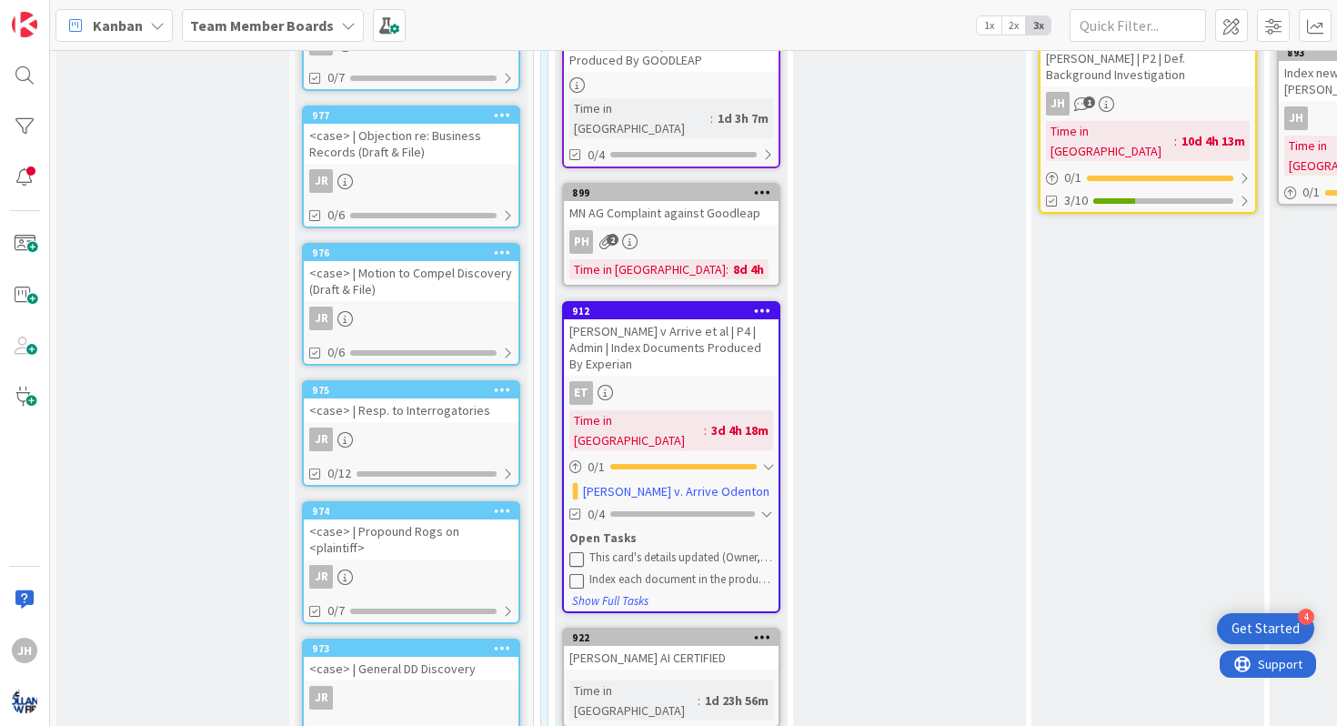
click at [579, 573] on icon at bounding box center [576, 580] width 15 height 15
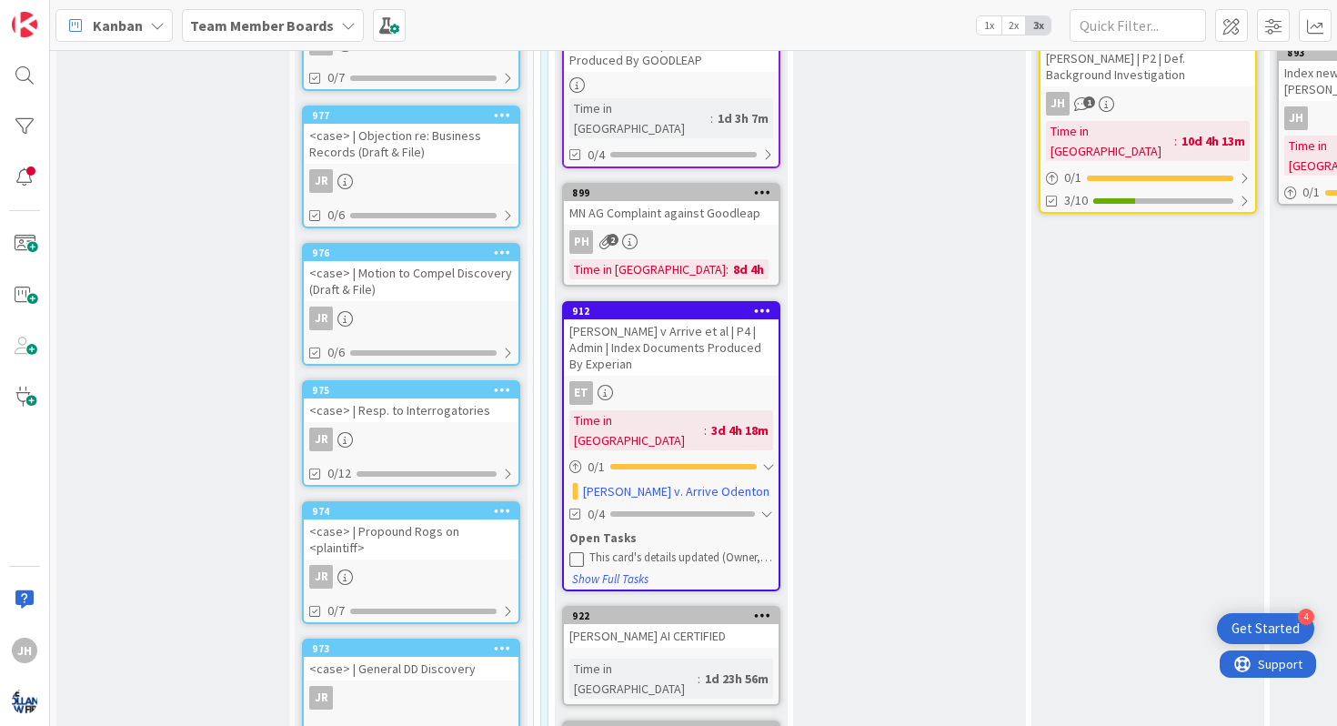
click at [709, 319] on div "[PERSON_NAME] v Arrive et al | P4 | Admin | Index Documents Produced By Experian" at bounding box center [671, 347] width 215 height 56
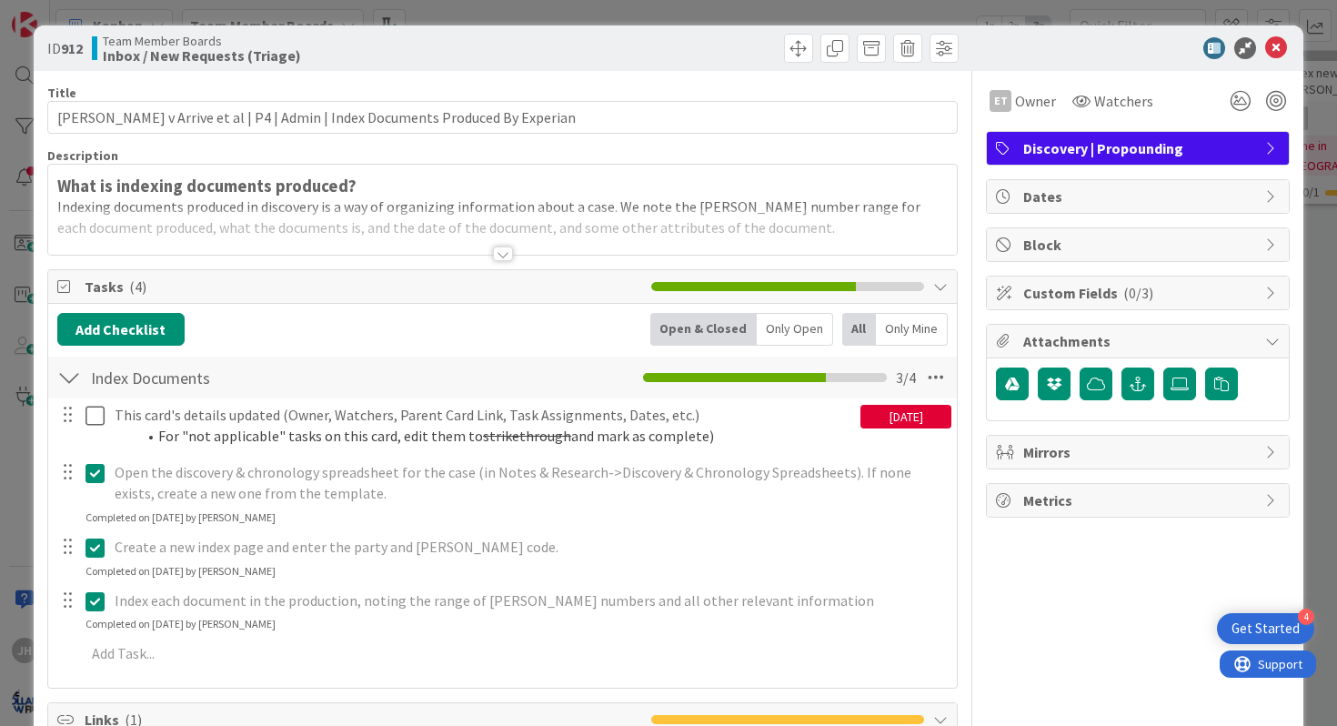
scroll to position [1, 0]
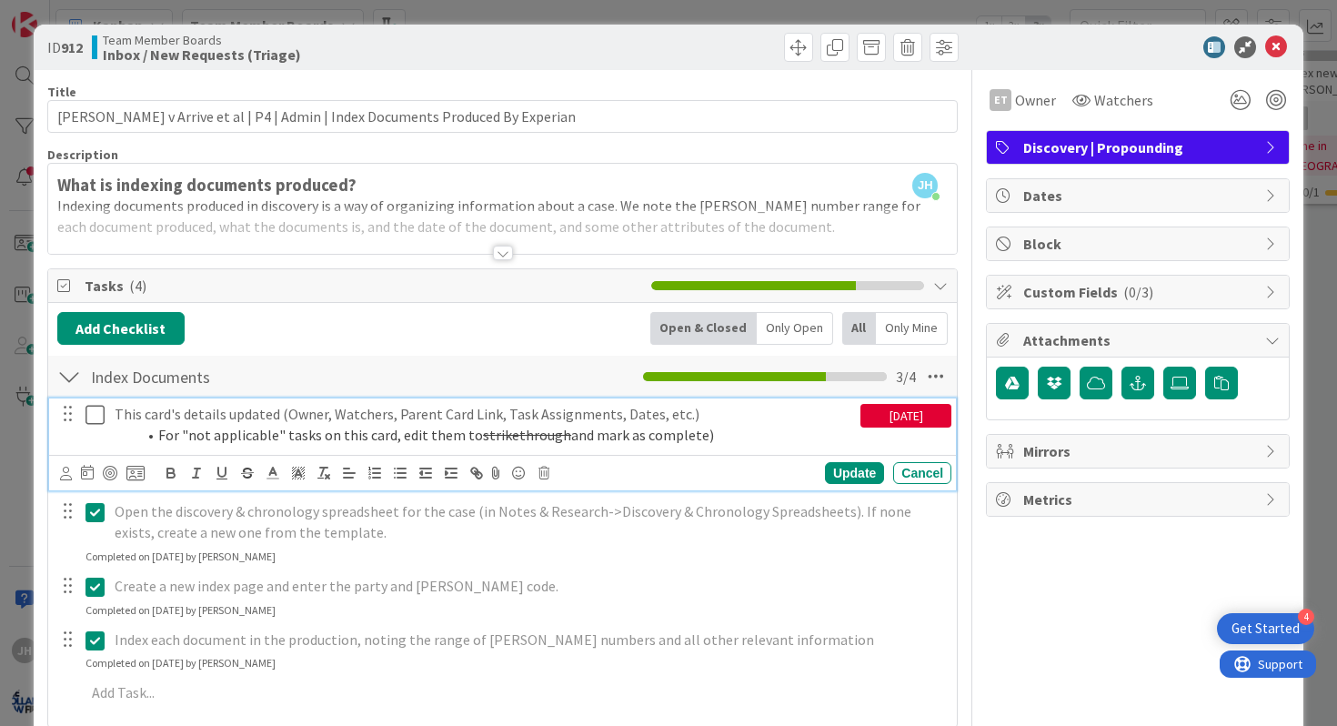
click at [96, 421] on icon at bounding box center [94, 415] width 19 height 22
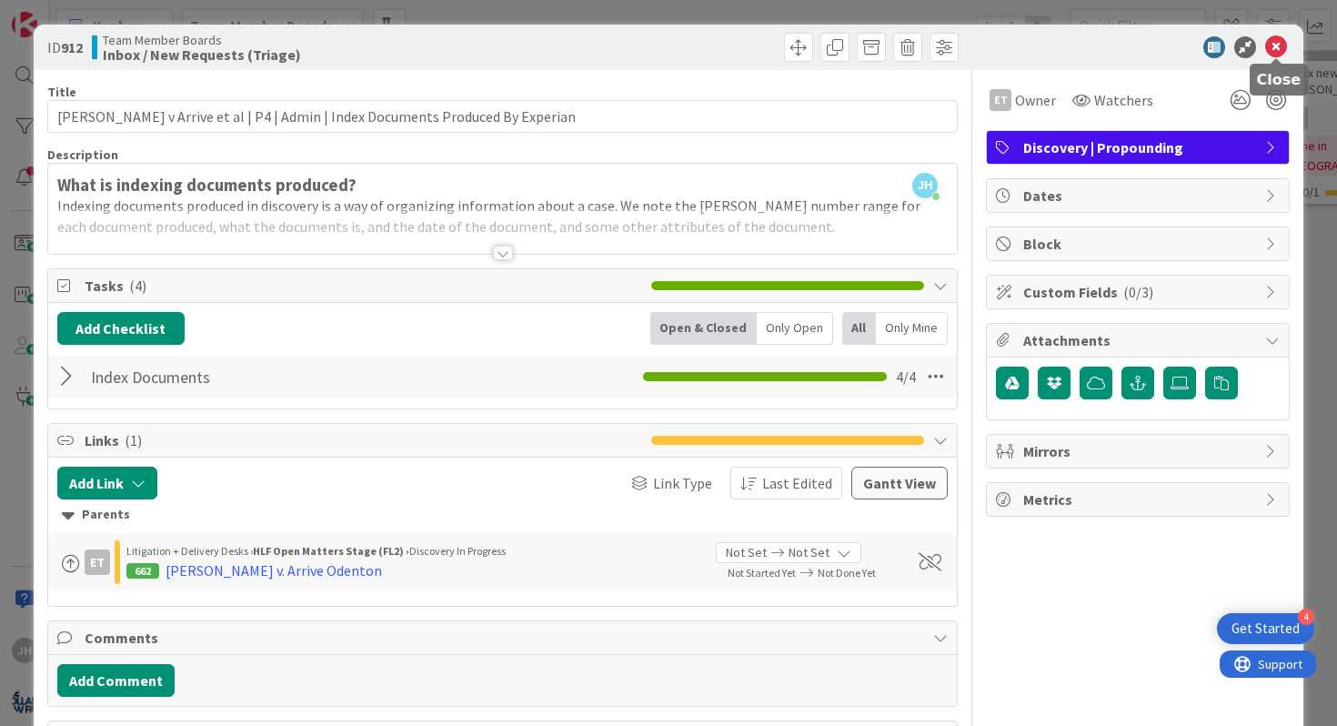
click at [1278, 53] on icon at bounding box center [1276, 47] width 22 height 22
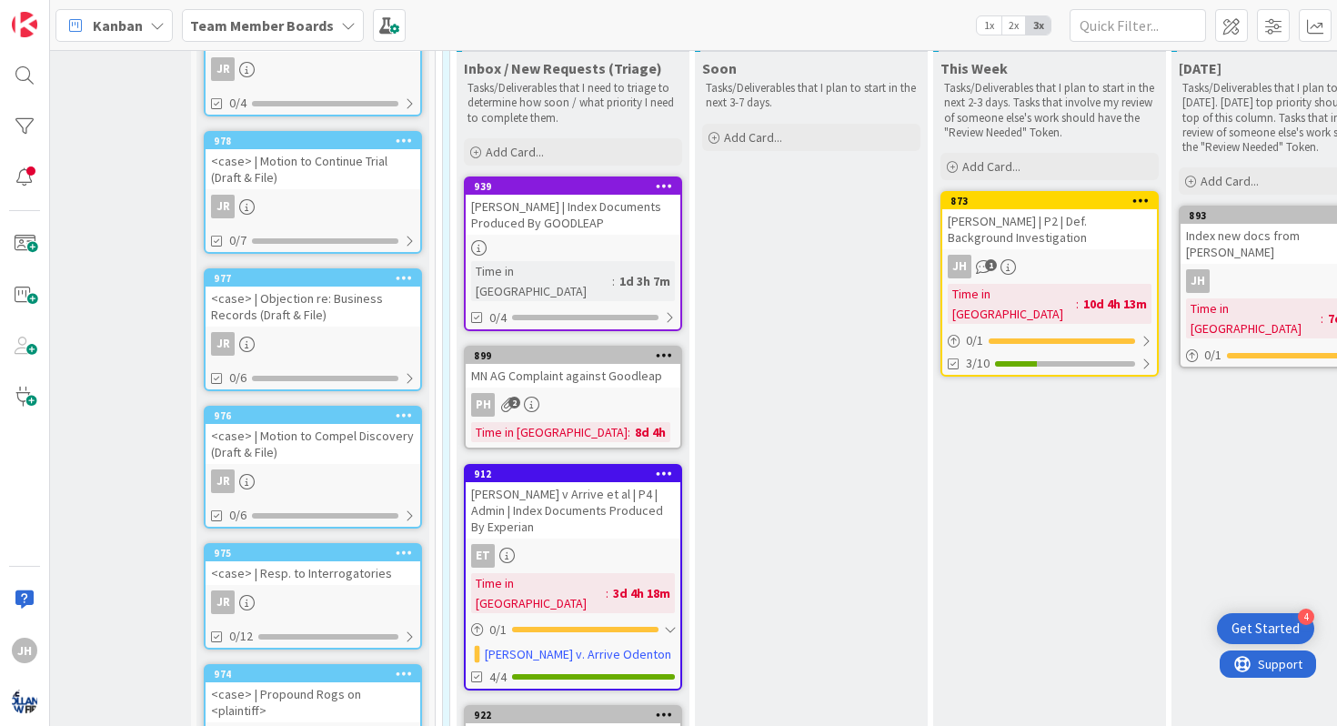
scroll to position [282, 86]
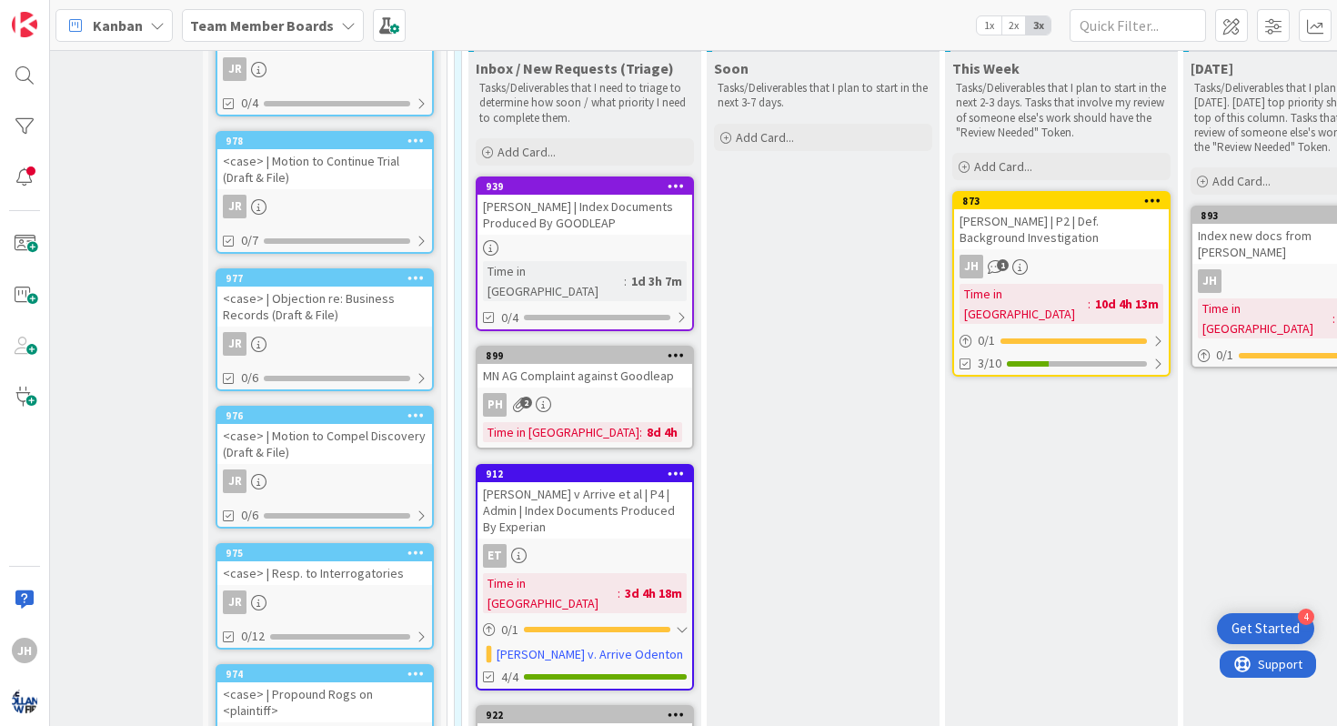
click at [631, 212] on div "[PERSON_NAME] | Index Documents Produced By GOODLEAP" at bounding box center [584, 215] width 215 height 40
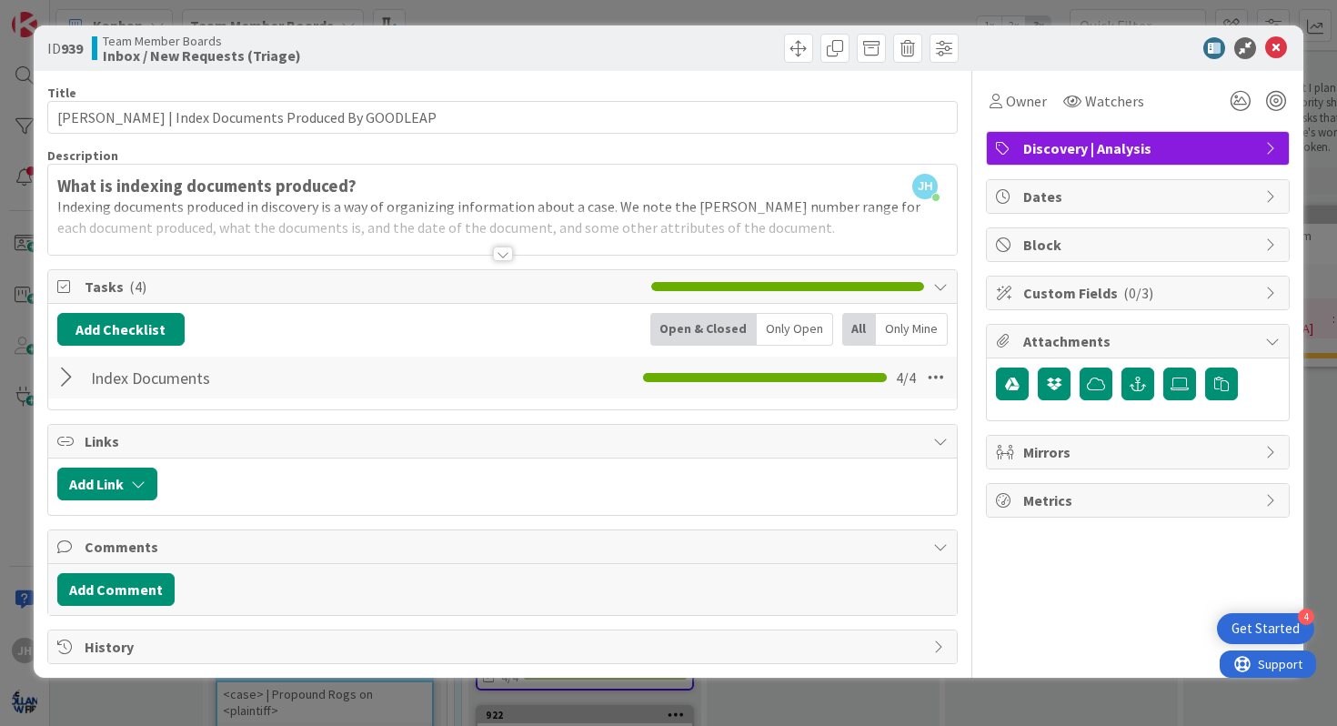
click at [129, 286] on span "( 4 )" at bounding box center [137, 286] width 17 height 18
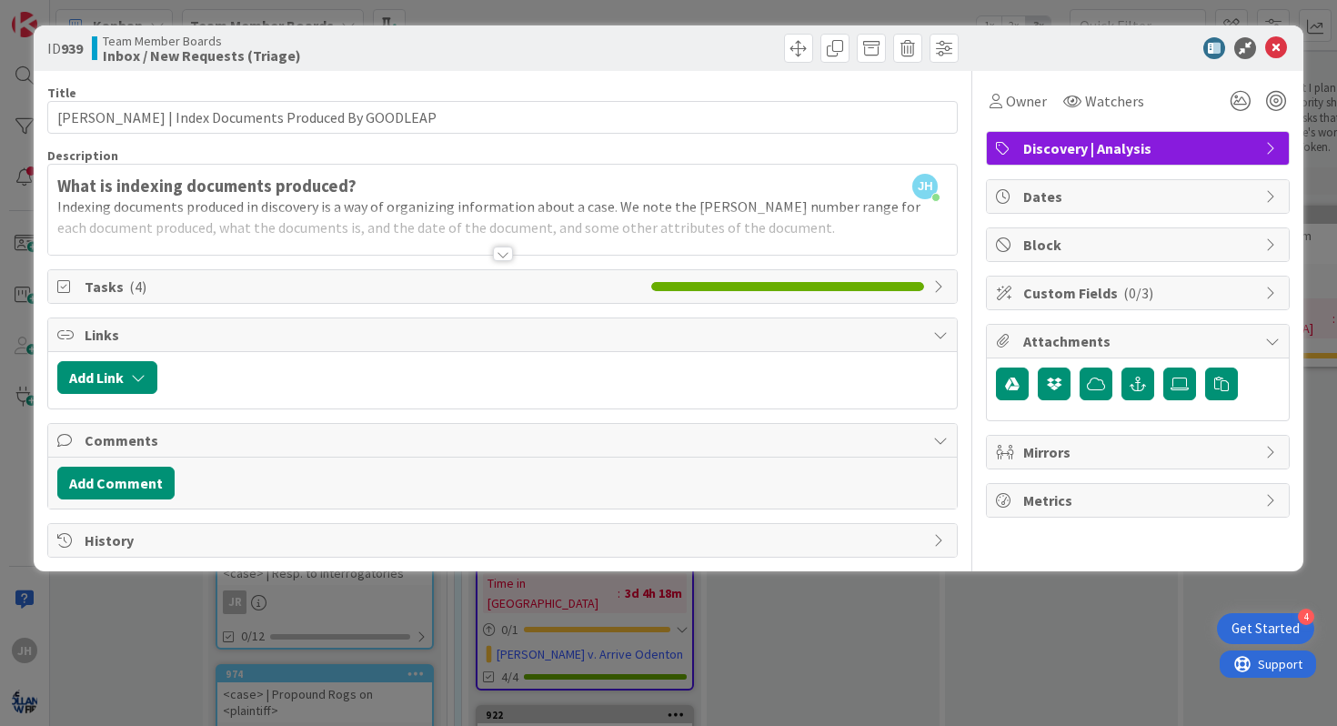
click at [129, 286] on span "( 4 )" at bounding box center [137, 286] width 17 height 18
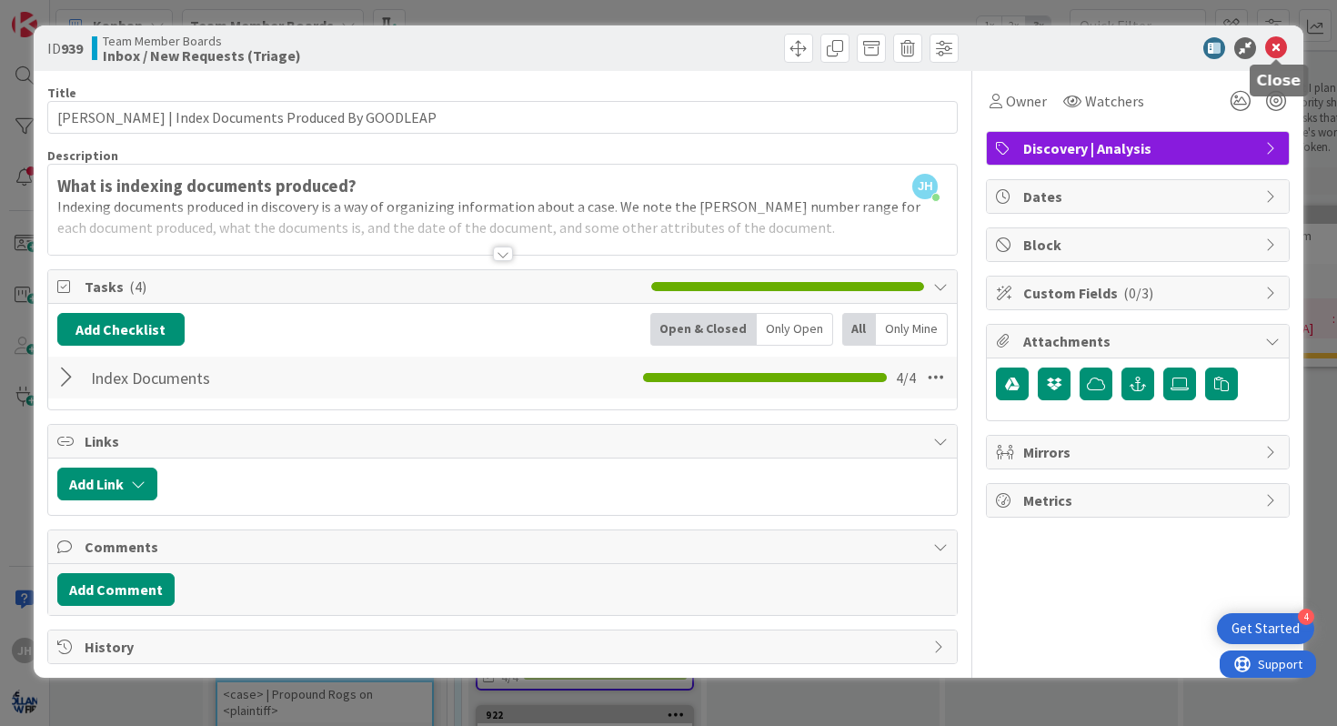
click at [1274, 55] on icon at bounding box center [1276, 48] width 22 height 22
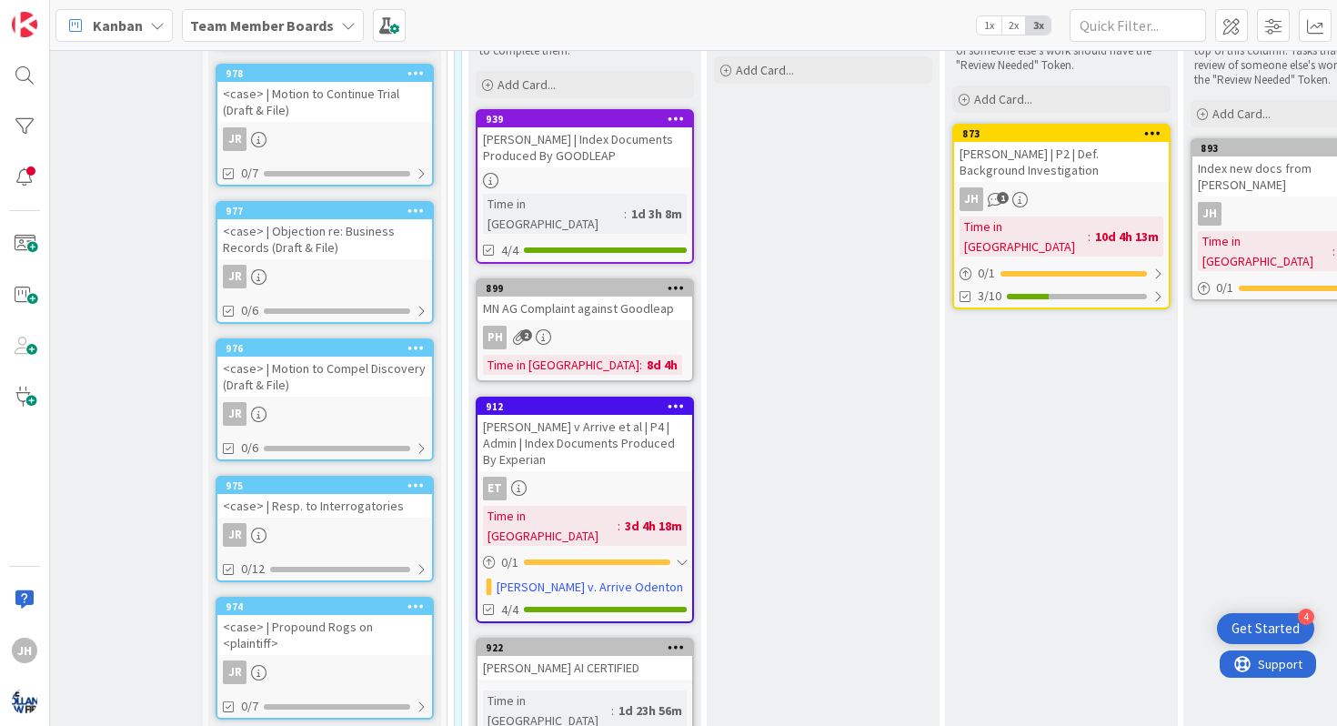
scroll to position [0, 86]
